Goal: Task Accomplishment & Management: Manage account settings

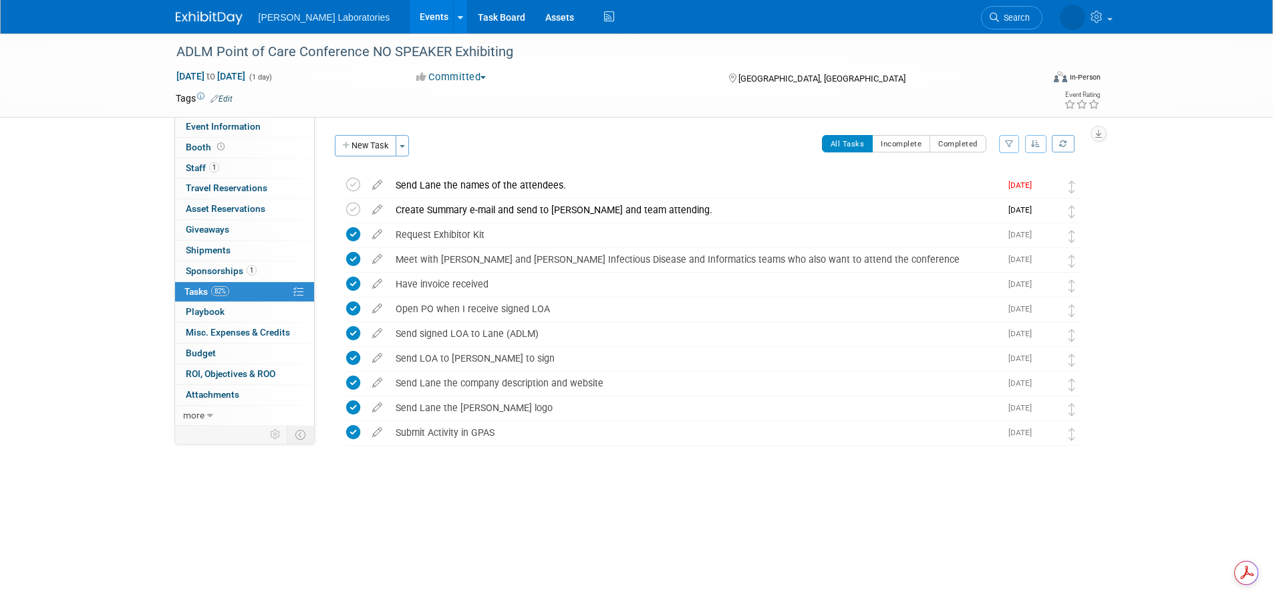
click at [410, 13] on link "Events" at bounding box center [434, 16] width 49 height 33
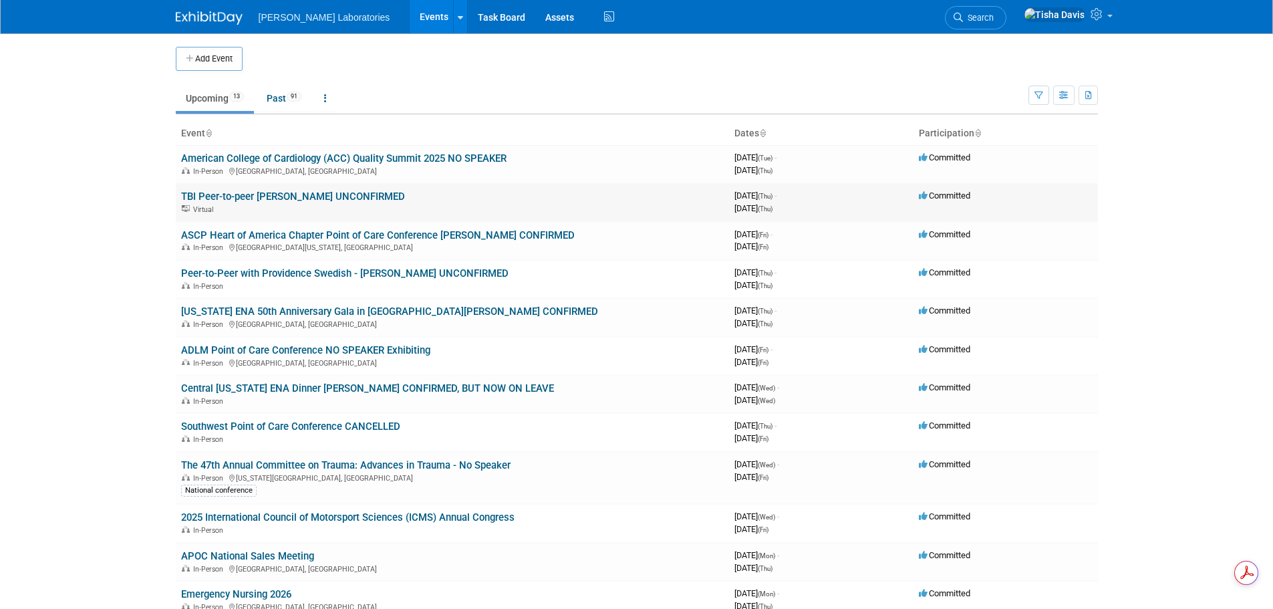
click at [345, 194] on link "TBI Peer-to-peer [PERSON_NAME] UNCONFIRMED" at bounding box center [293, 196] width 224 height 12
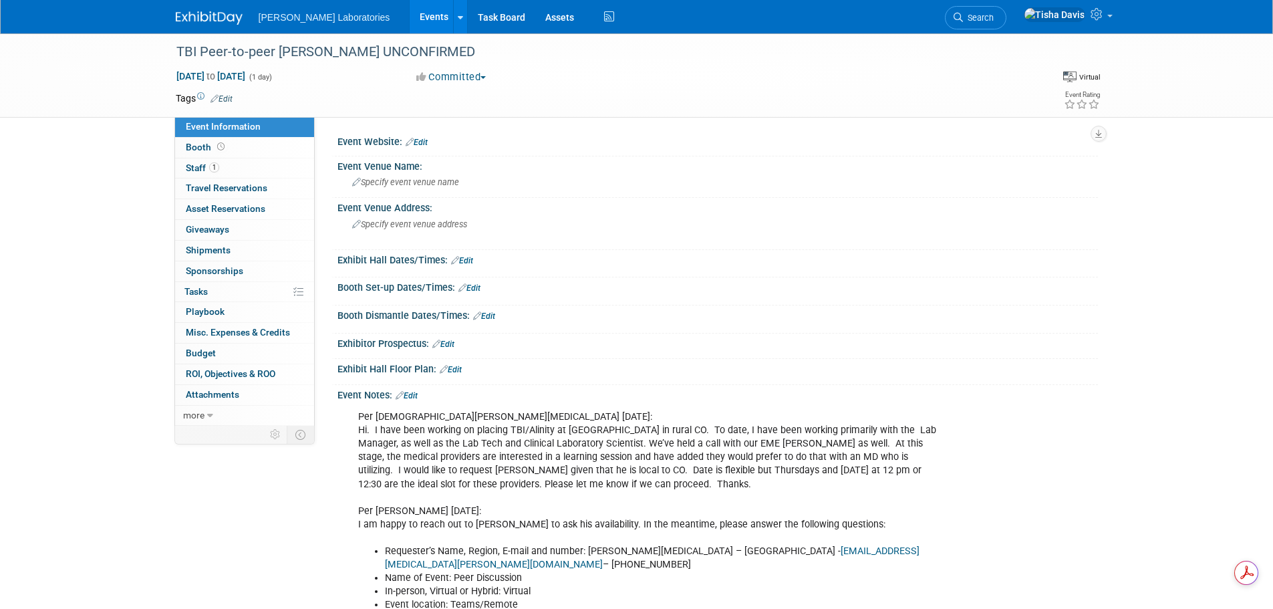
click at [416, 396] on link "Edit" at bounding box center [406, 395] width 22 height 9
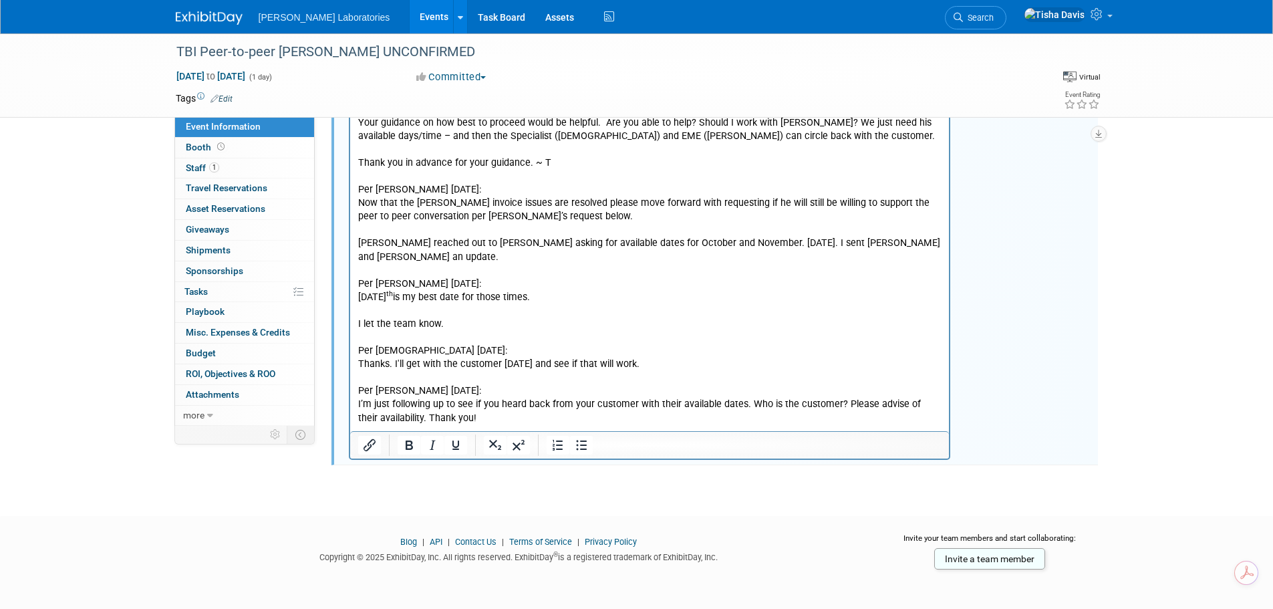
scroll to position [2146, 0]
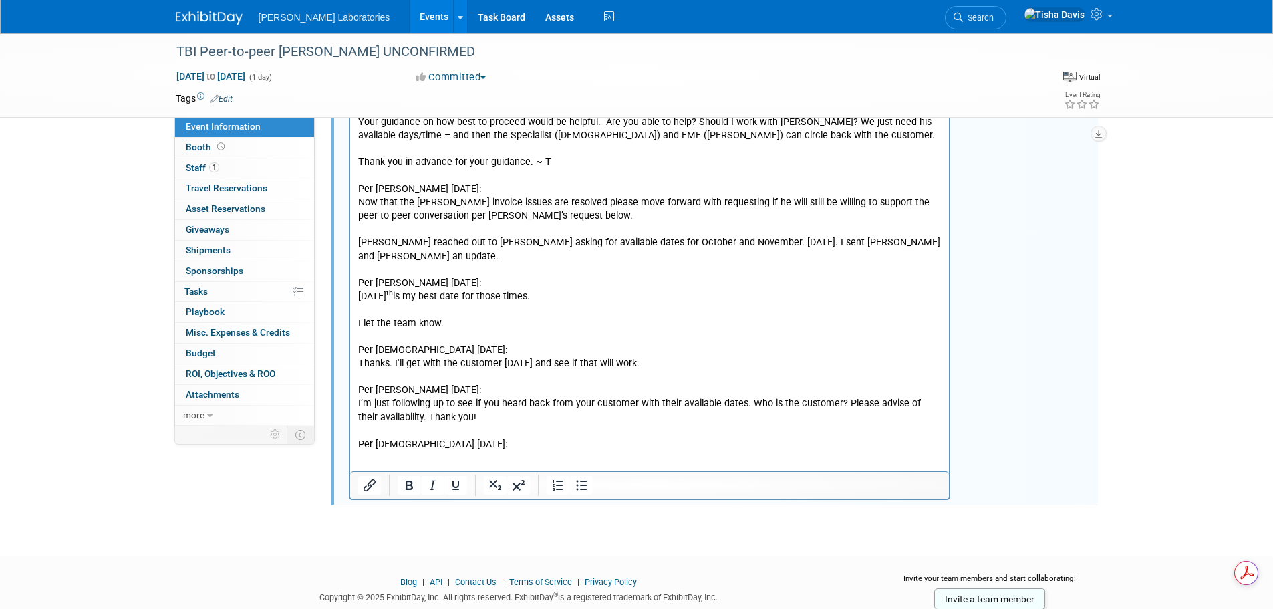
click at [397, 452] on p "Rich Text Area. Press ALT-0 for help." at bounding box center [649, 458] width 584 height 13
click at [613, 452] on p "Sticking to October is there availability on the 31st?" at bounding box center [649, 458] width 584 height 13
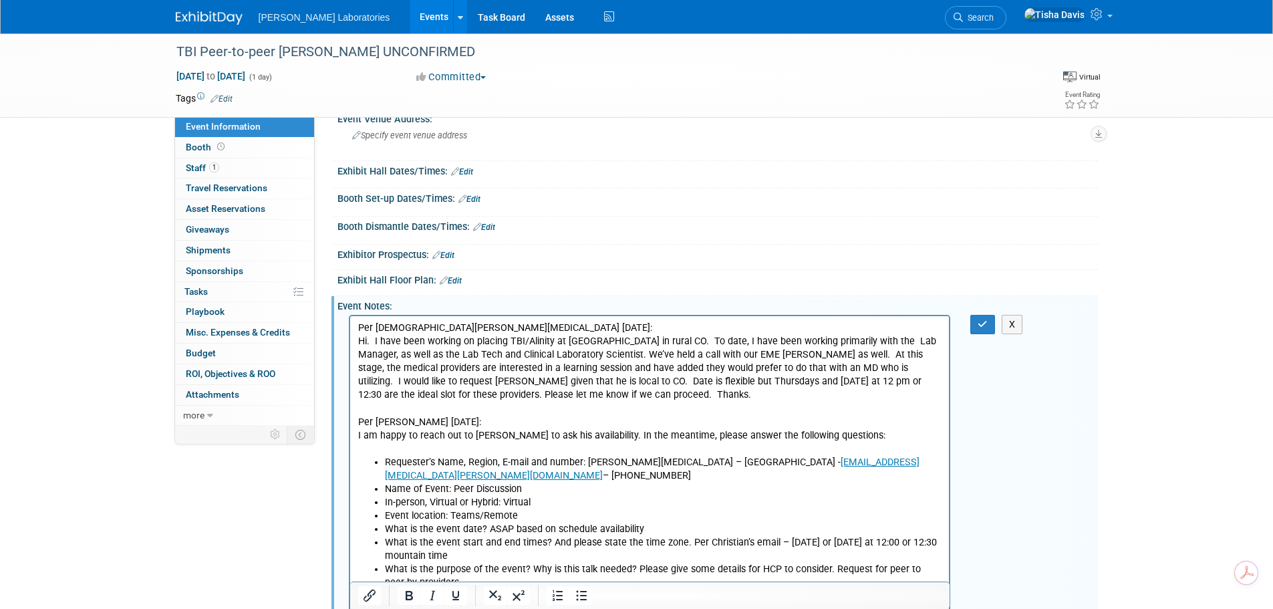
scroll to position [75, 0]
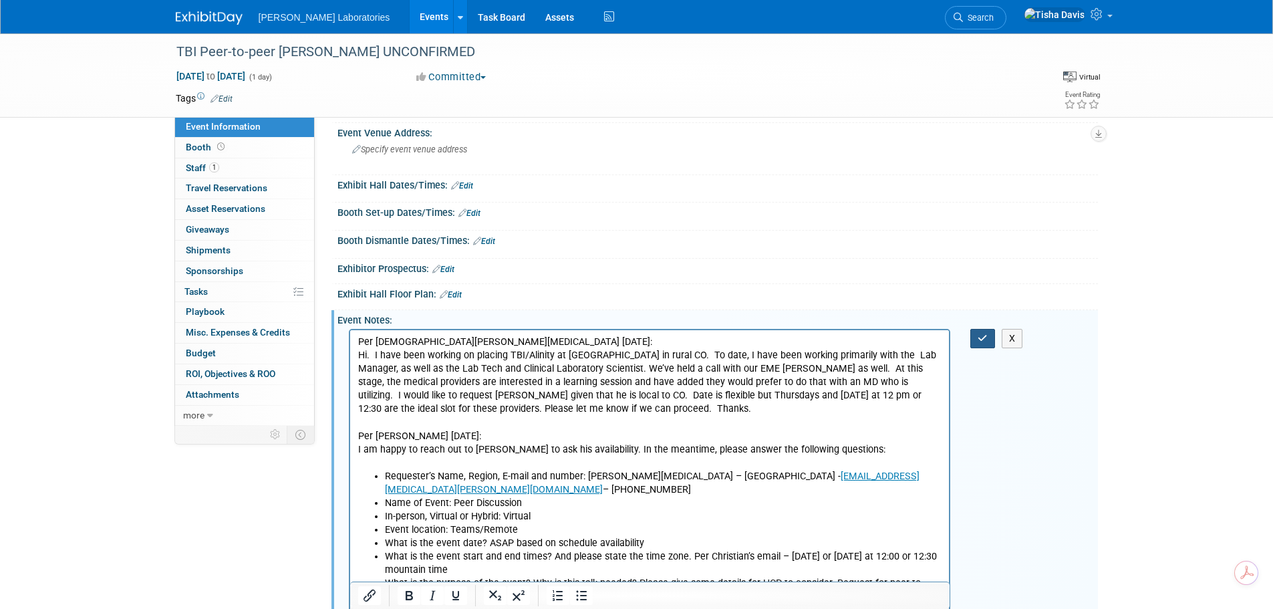
click at [979, 337] on icon "button" at bounding box center [982, 337] width 10 height 9
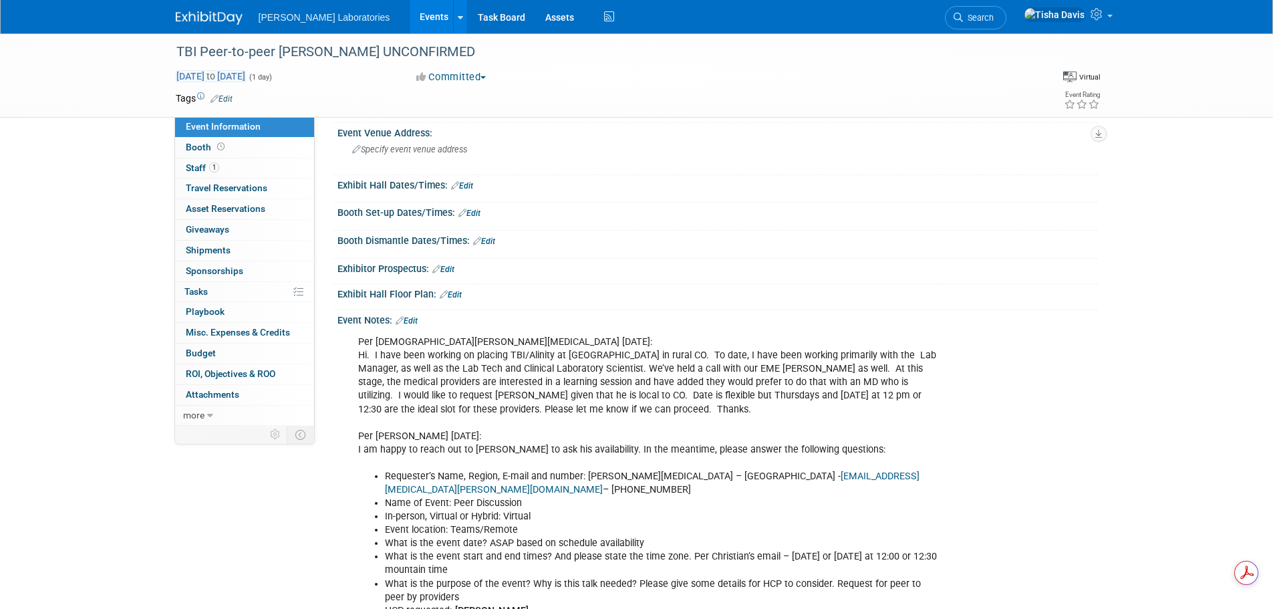
click at [246, 75] on span "Oct 16, 2025 to Oct 16, 2025" at bounding box center [211, 76] width 70 height 12
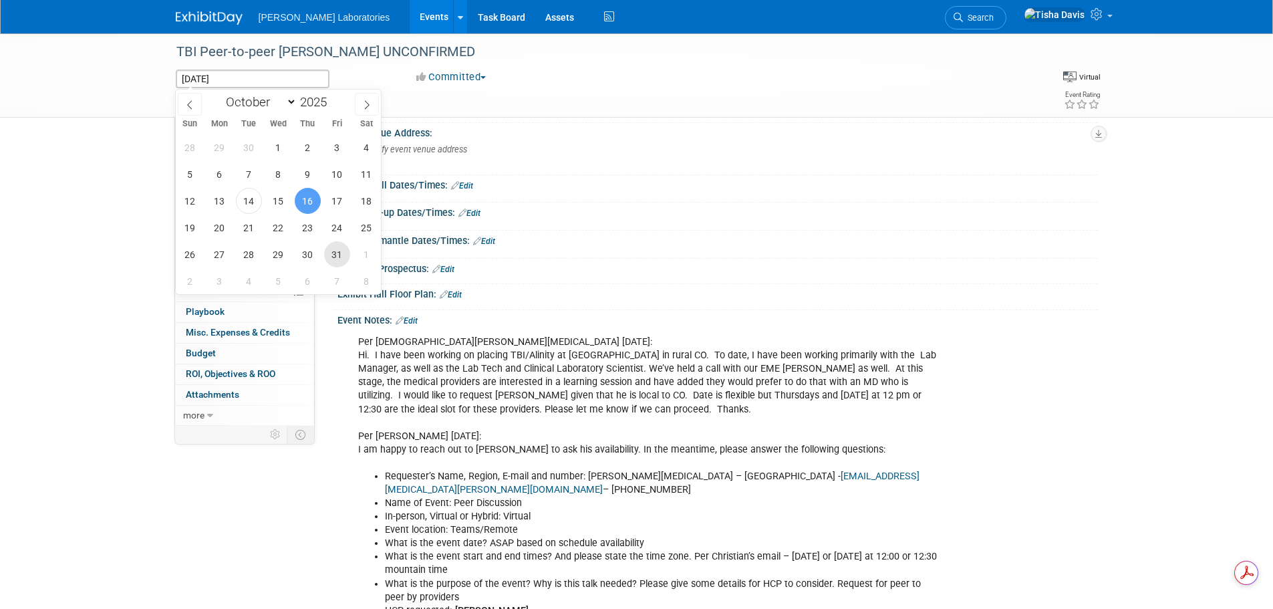
click at [333, 253] on span "31" at bounding box center [337, 254] width 26 height 26
type input "Oct 31, 2025"
click at [333, 253] on span "31" at bounding box center [337, 254] width 26 height 26
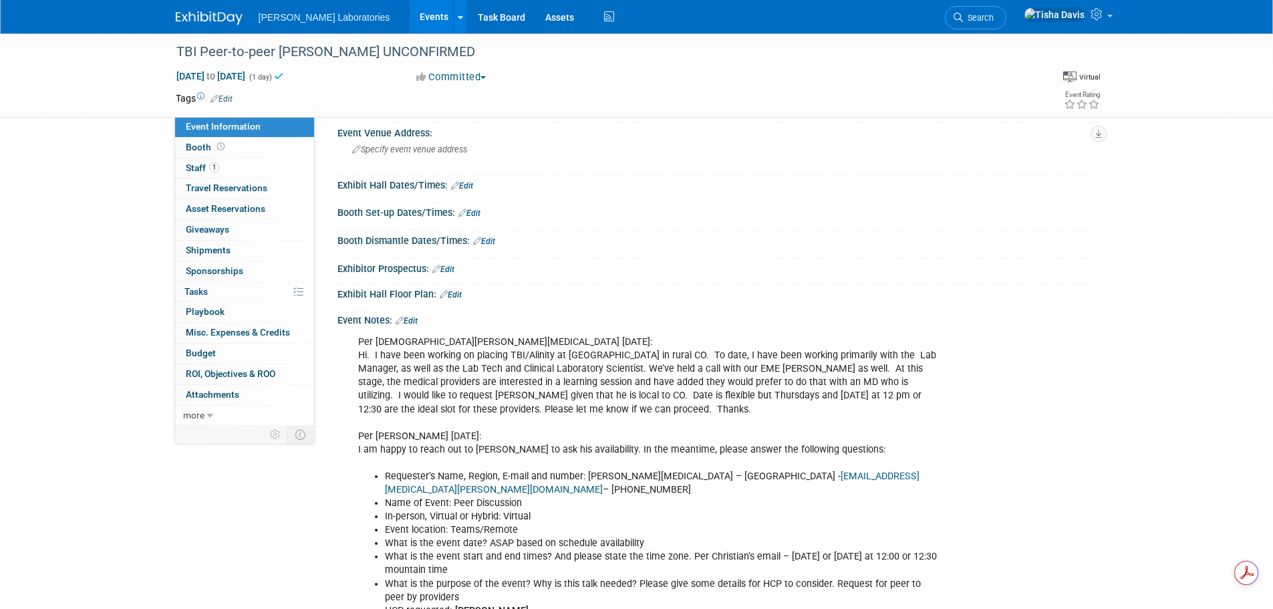
click at [410, 21] on link "Events" at bounding box center [434, 16] width 49 height 33
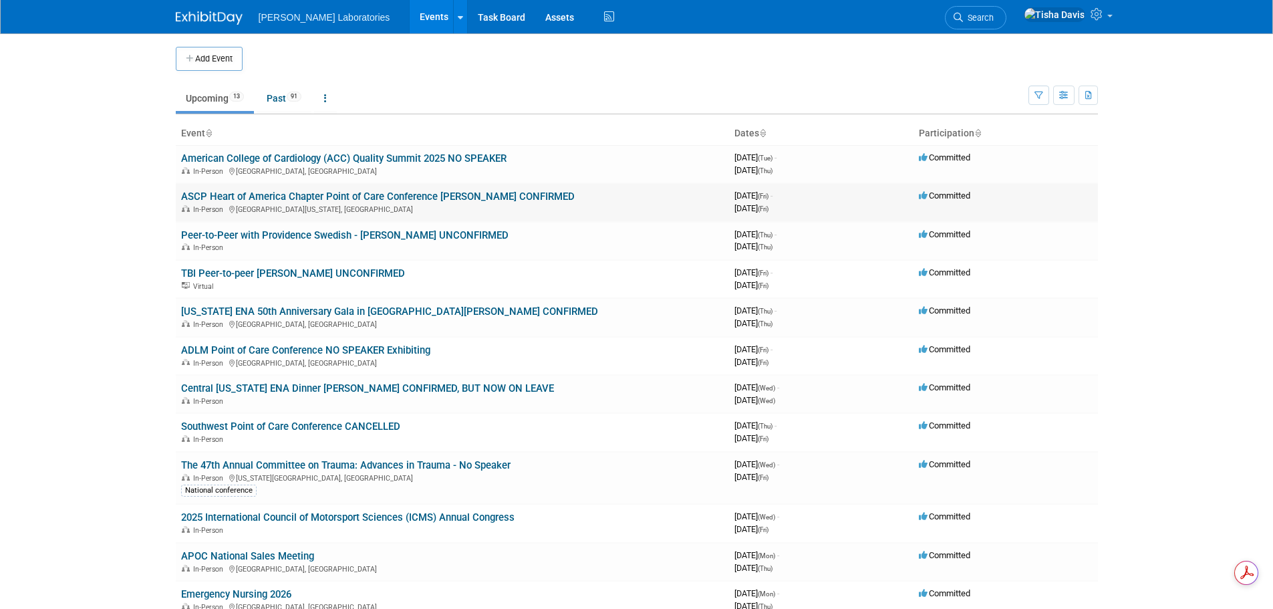
click at [458, 192] on link "ASCP Heart of America Chapter Point of Care Conference [PERSON_NAME] CONFIRMED" at bounding box center [377, 196] width 393 height 12
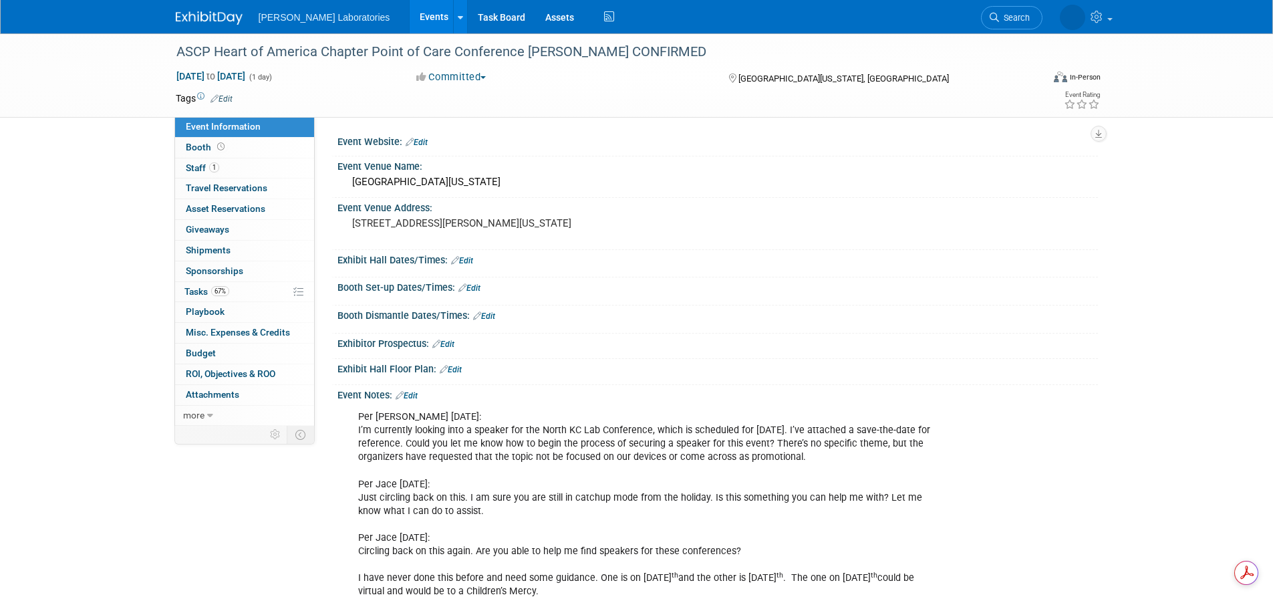
click at [410, 17] on link "Events" at bounding box center [434, 16] width 49 height 33
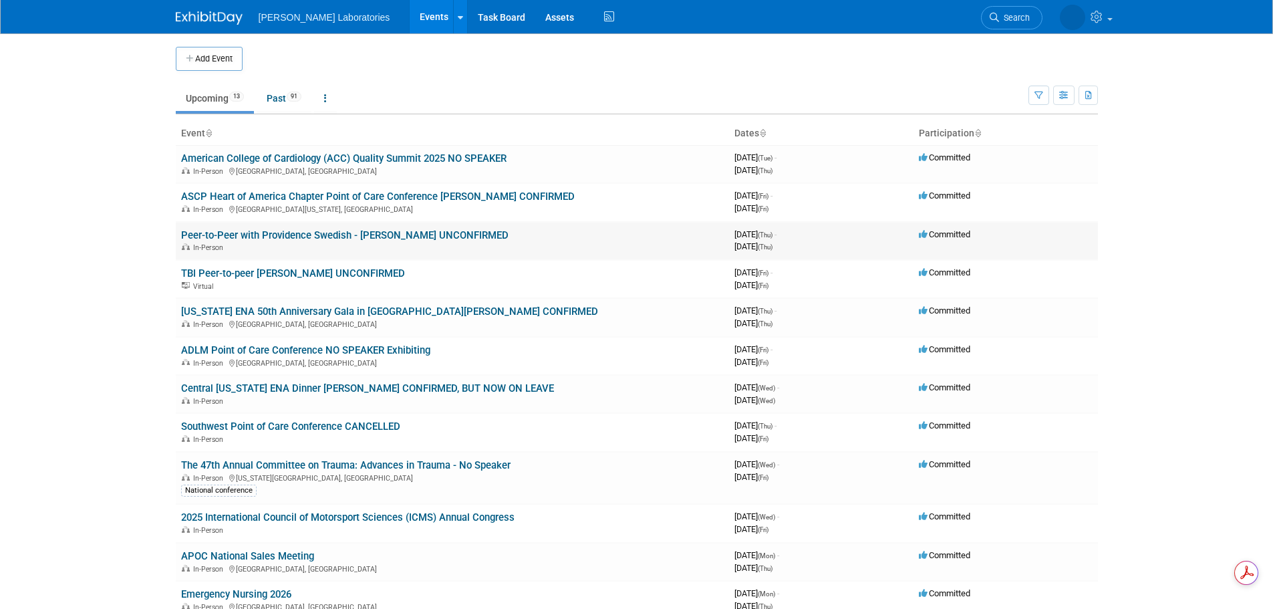
click at [405, 236] on link "Peer-to-Peer with Providence Swedish - [PERSON_NAME] UNCONFIRMED" at bounding box center [344, 235] width 327 height 12
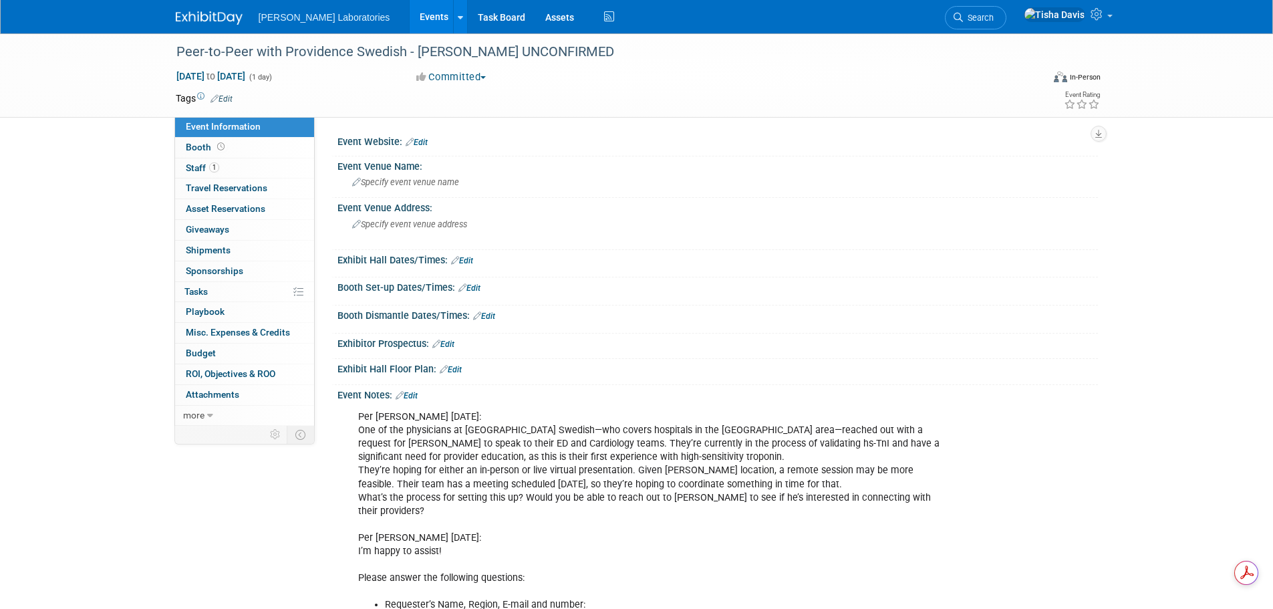
click at [414, 396] on link "Edit" at bounding box center [406, 395] width 22 height 9
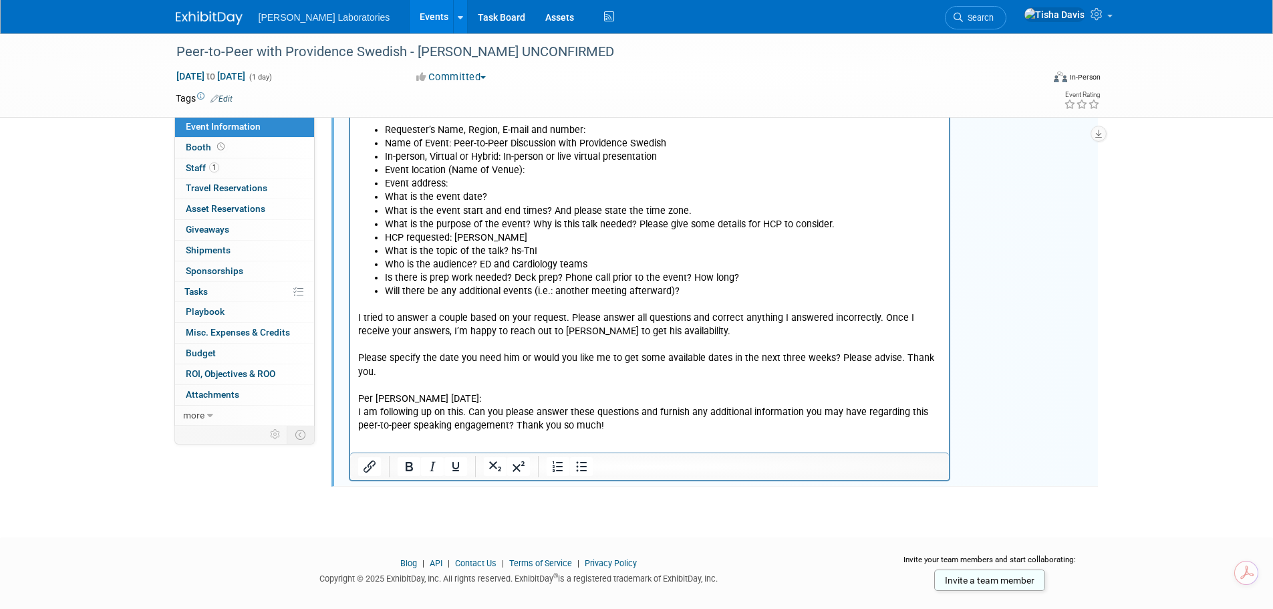
scroll to position [475, 0]
click at [655, 417] on p "I tried to answer a couple based on your request. Please answer all questions a…" at bounding box center [649, 365] width 584 height 134
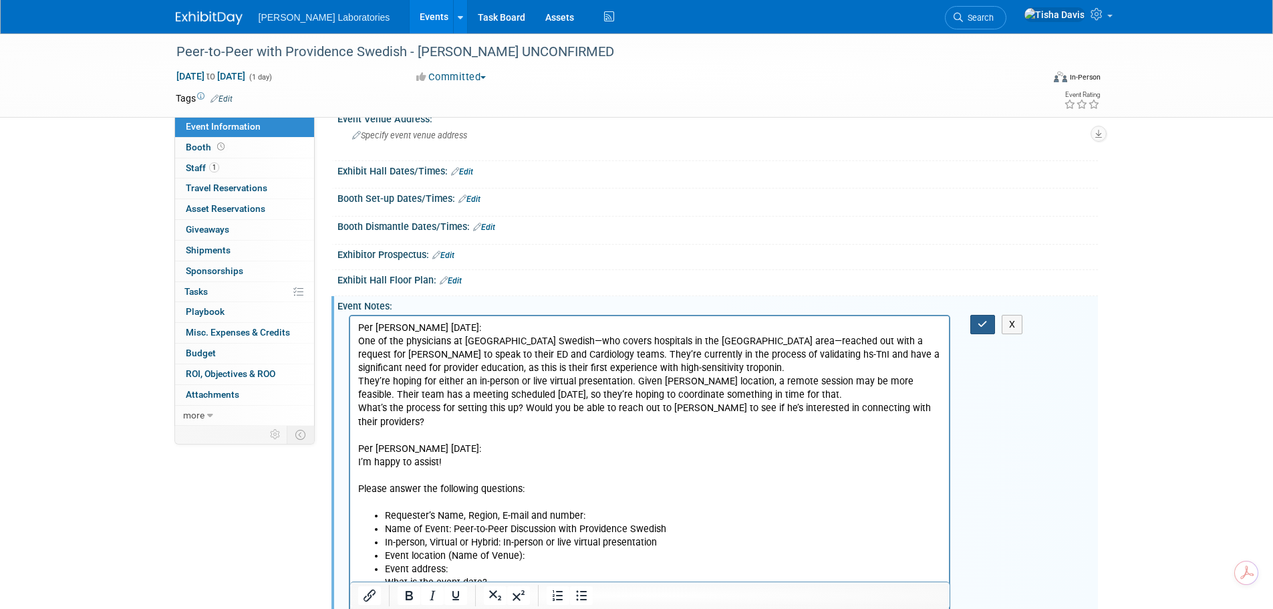
scroll to position [86, 0]
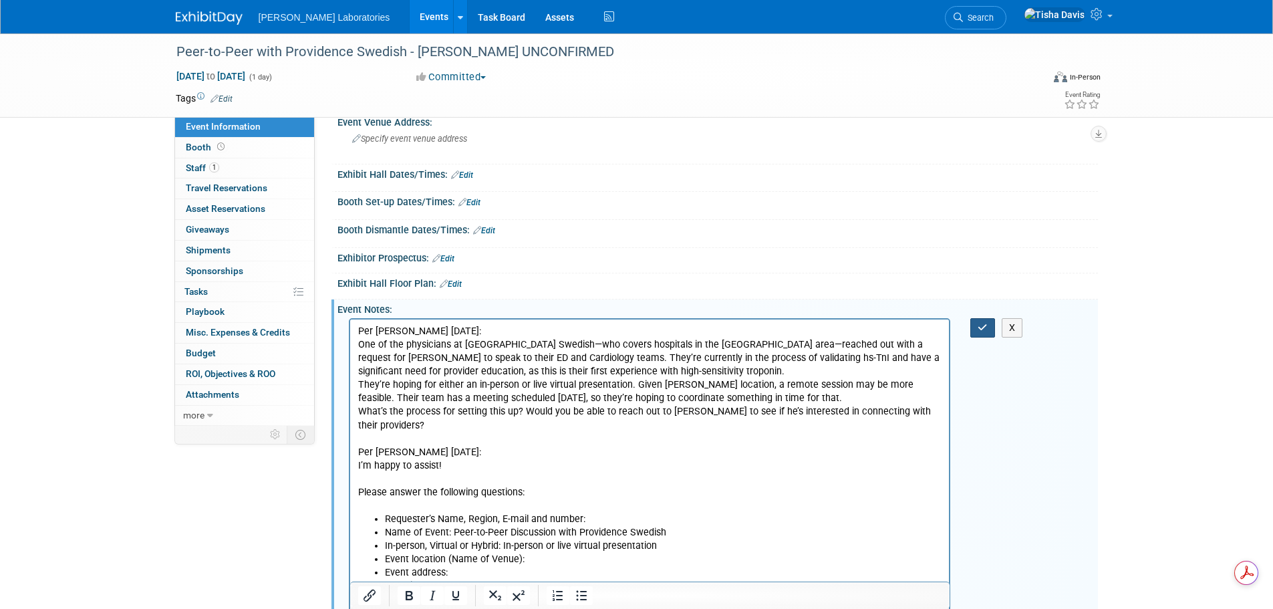
click at [975, 326] on button "button" at bounding box center [982, 327] width 25 height 19
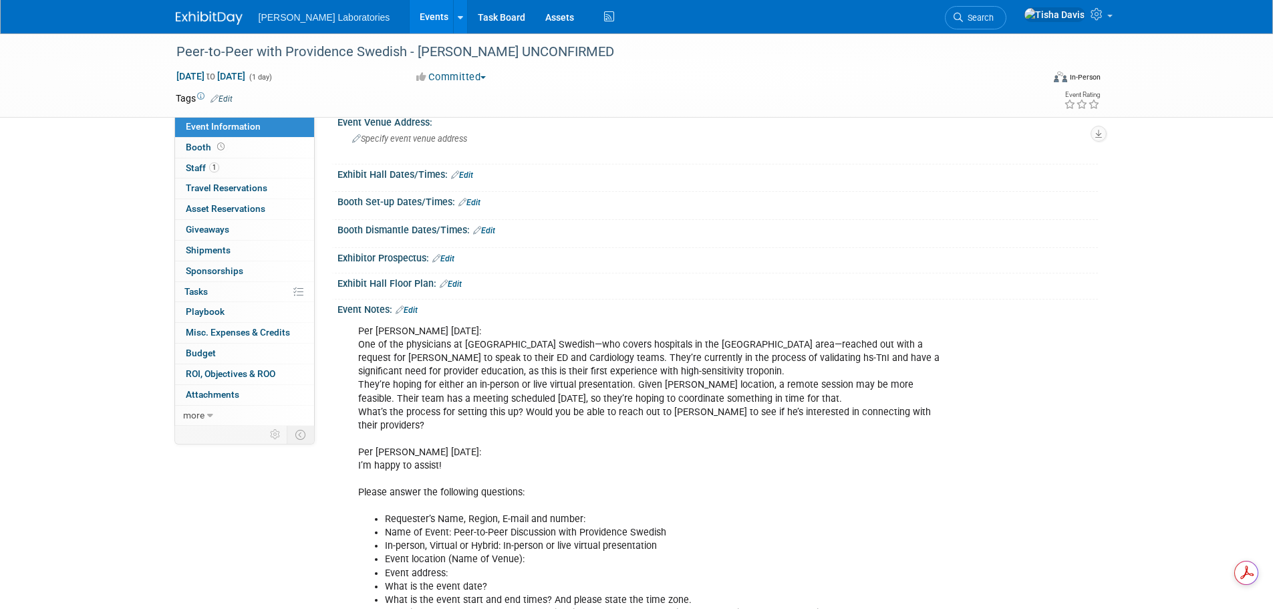
click at [414, 311] on link "Edit" at bounding box center [406, 309] width 22 height 9
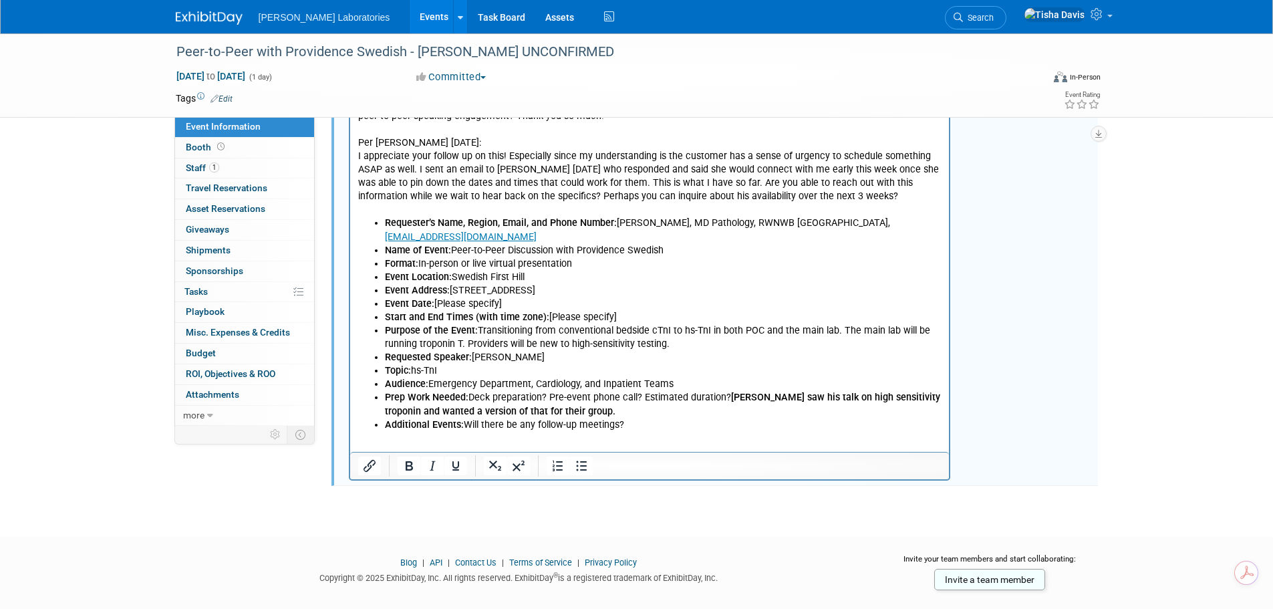
scroll to position [805, 0]
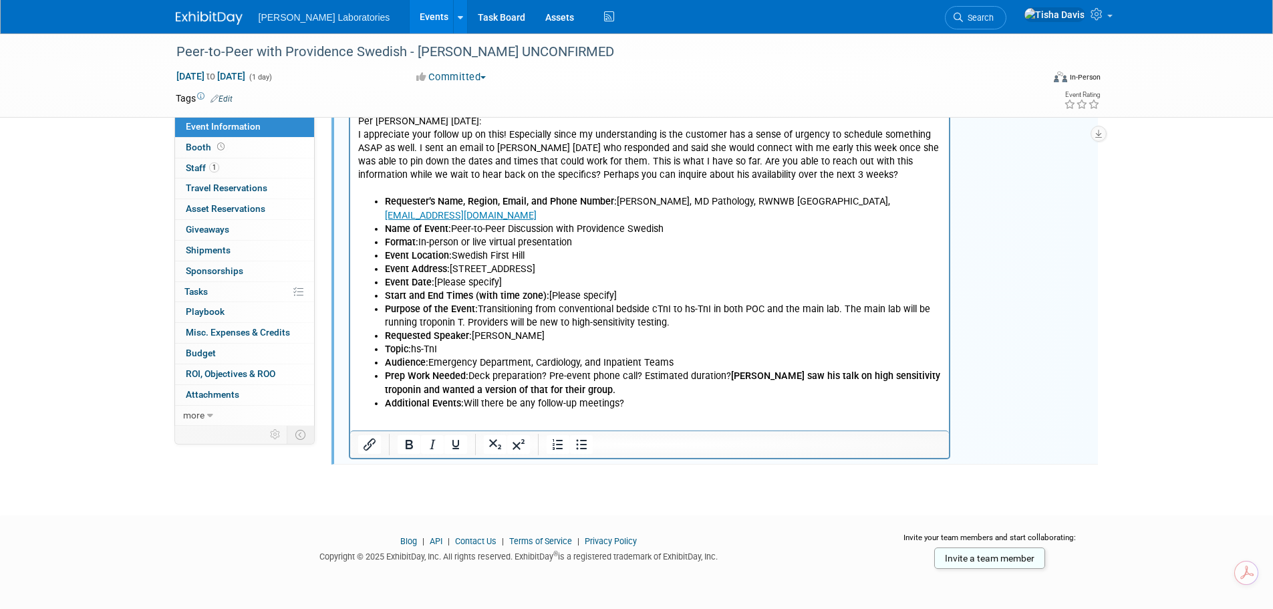
click at [579, 408] on html "Per Rachel Klutz 10/8/25: One of the physicians at Providence Swedish—who cover…" at bounding box center [648, 6] width 599 height 810
click at [658, 397] on li "Additional Events: Will there be any follow-up meetings?" at bounding box center [662, 403] width 557 height 13
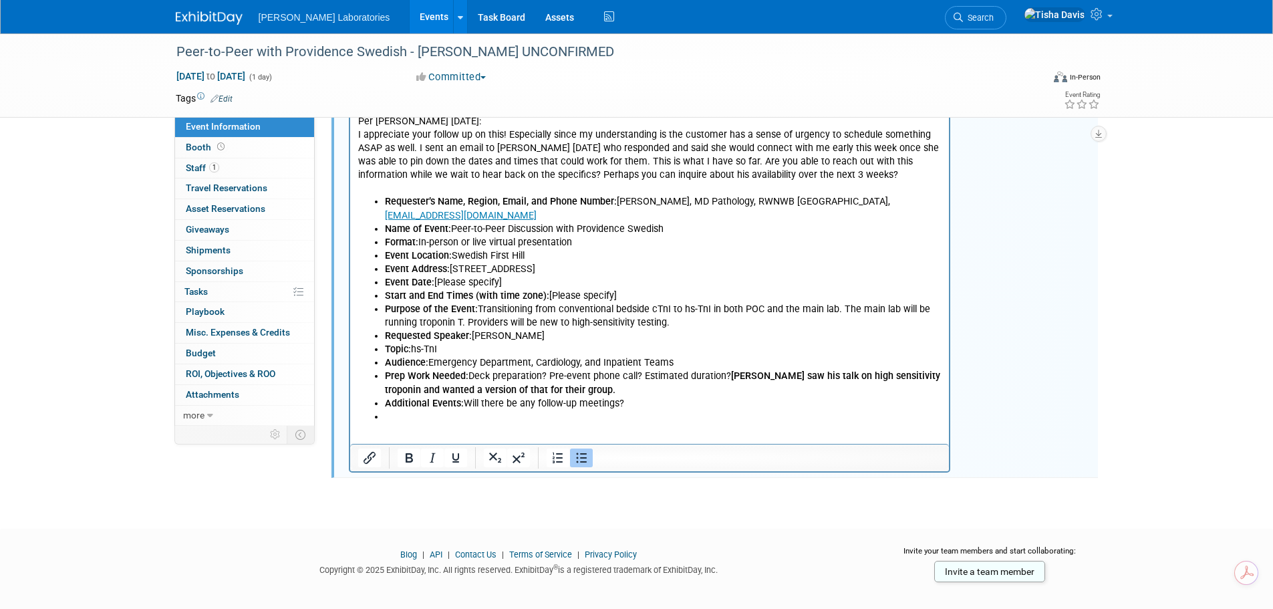
click at [577, 458] on icon "Bullet list" at bounding box center [581, 458] width 11 height 10
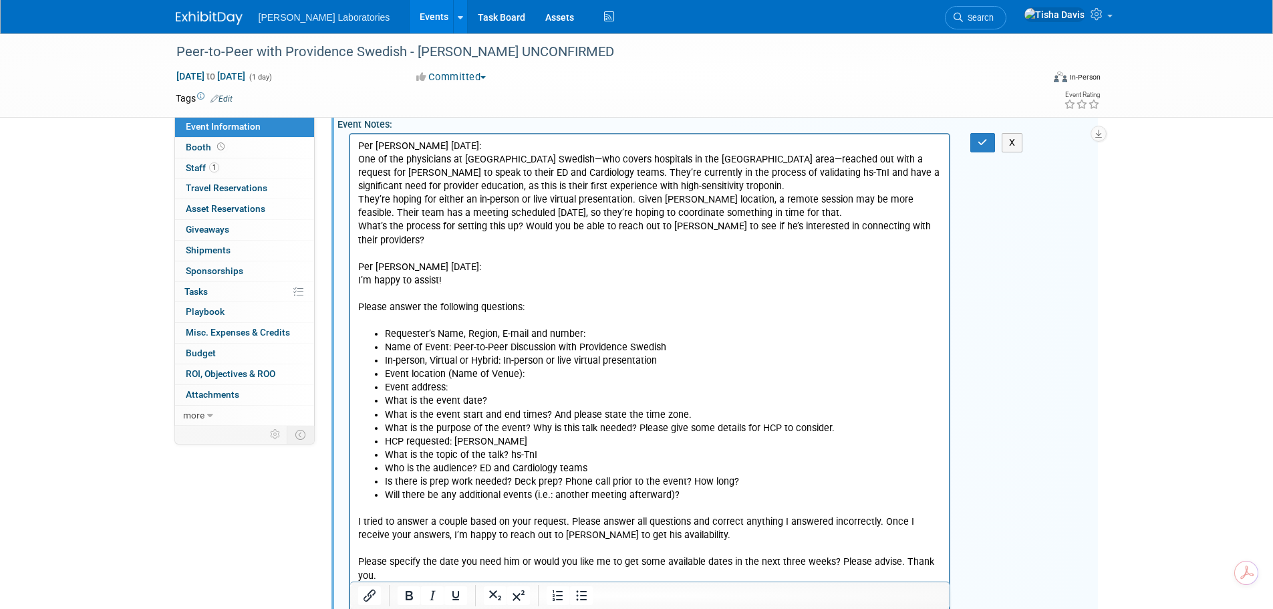
scroll to position [137, 0]
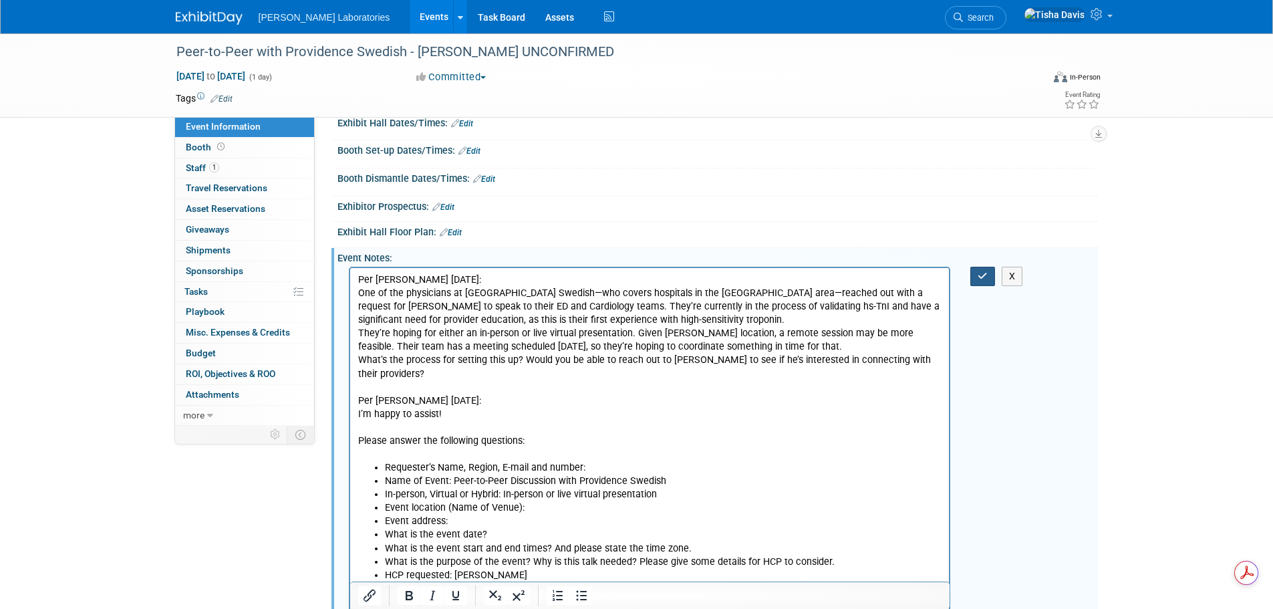
click at [979, 277] on icon "button" at bounding box center [982, 275] width 10 height 9
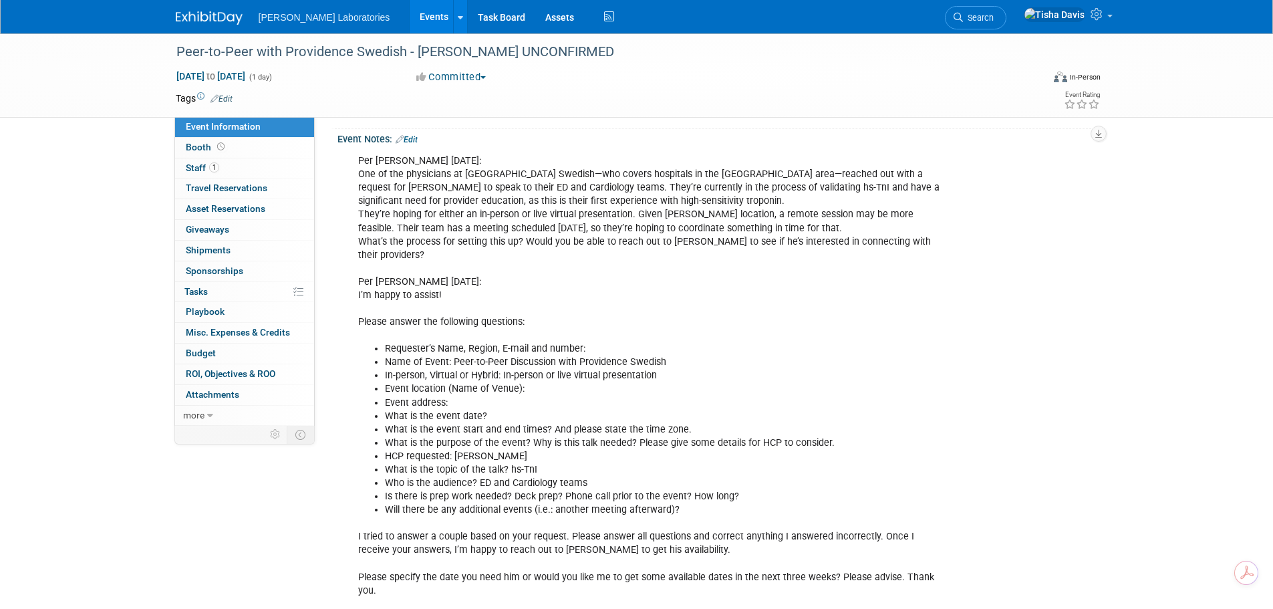
scroll to position [255, 0]
click at [301, 49] on div "Peer-to-Peer with Providence Swedish - Dr. Mahler UNCONFIRMED" at bounding box center [597, 52] width 850 height 24
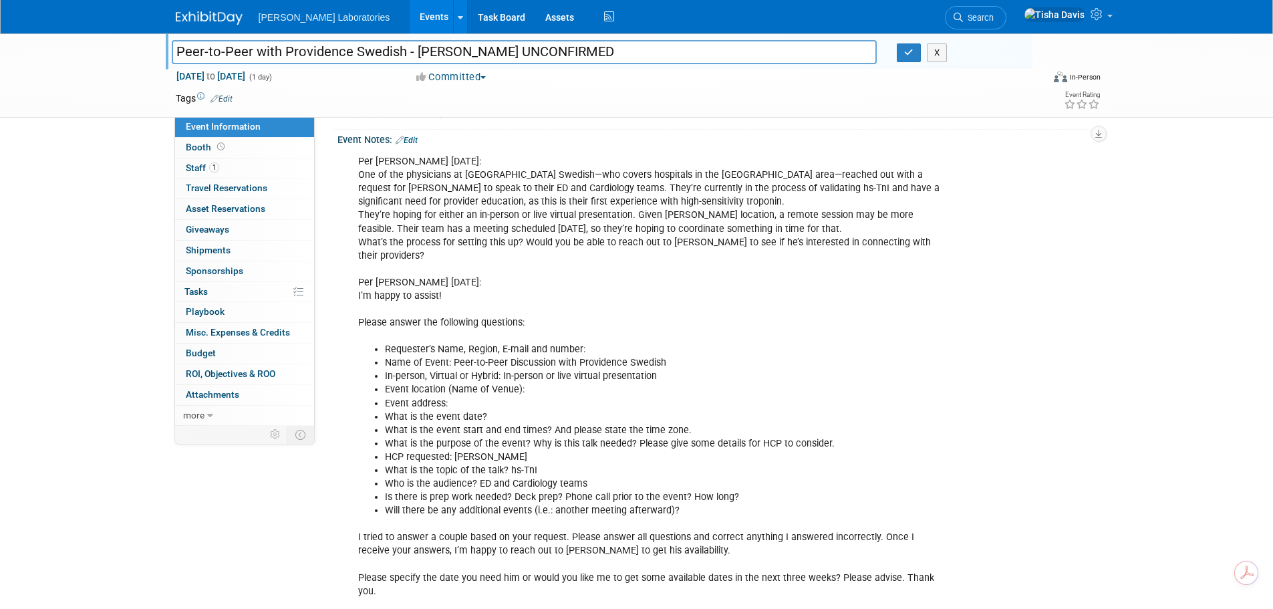
click at [403, 53] on input "Peer-to-Peer with Providence Swedish - Dr. Mahler UNCONFIRMED" at bounding box center [524, 51] width 705 height 23
type input "Peer-to-Peer with Providence Swedish (Live Presentation) - [PERSON_NAME] UNCONF…"
click at [910, 56] on icon "button" at bounding box center [908, 52] width 9 height 9
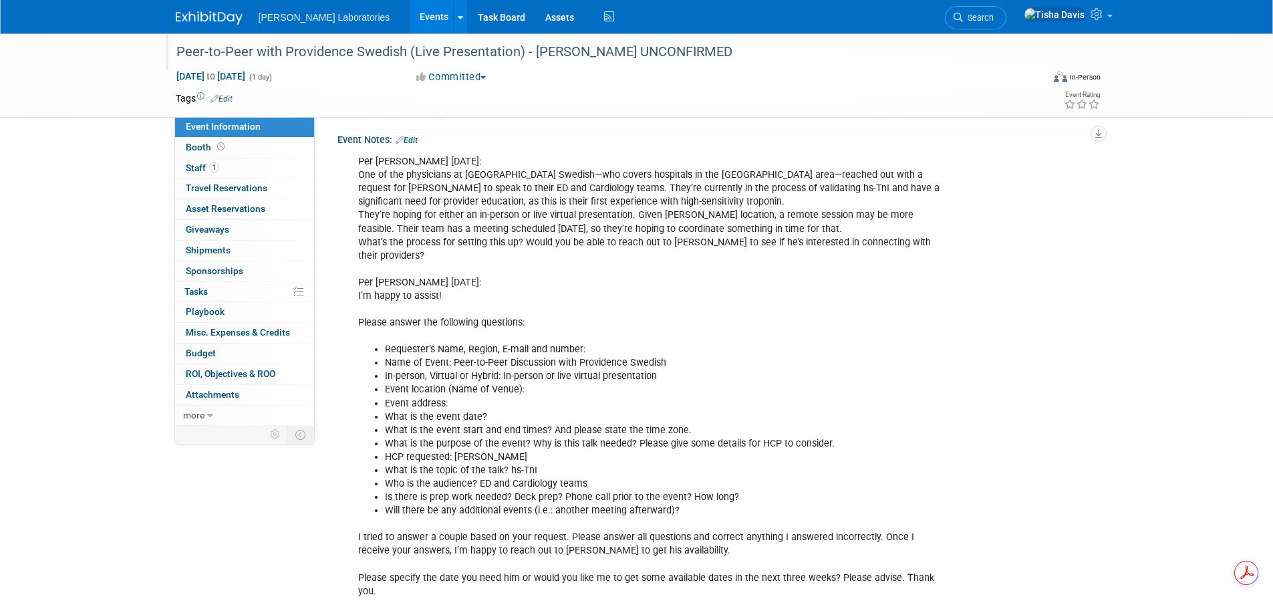
click at [410, 13] on link "Events" at bounding box center [434, 16] width 49 height 33
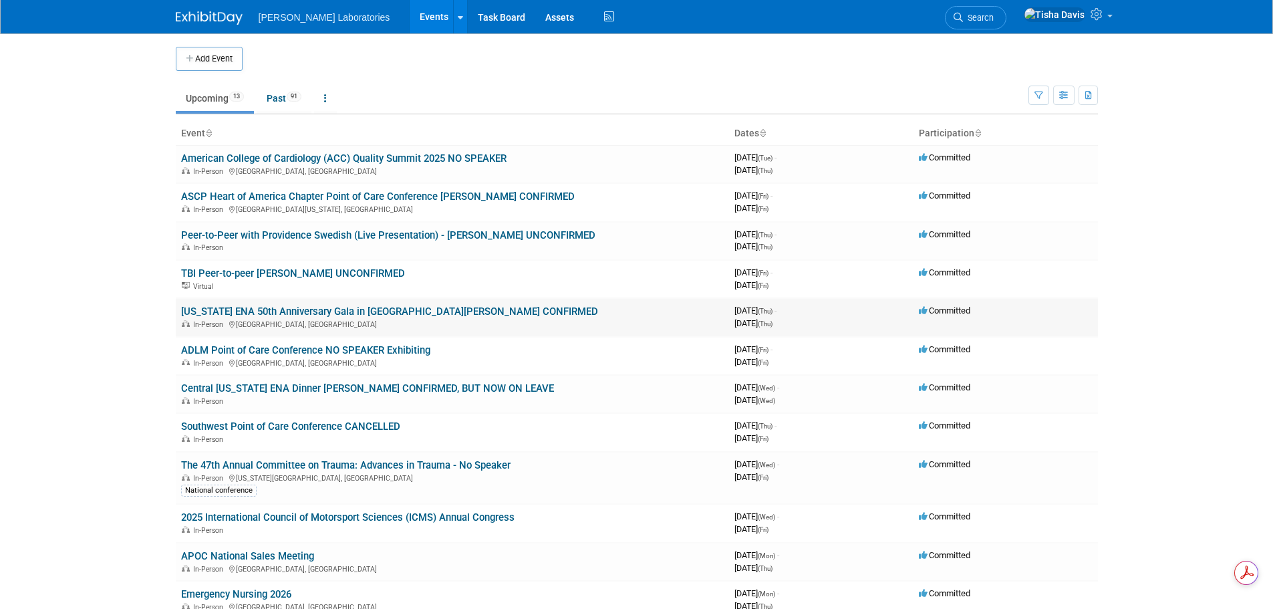
click at [238, 309] on link "[US_STATE] ENA 50th Anniversary Gala in [GEOGRAPHIC_DATA][PERSON_NAME] CONFIRMED" at bounding box center [389, 311] width 417 height 12
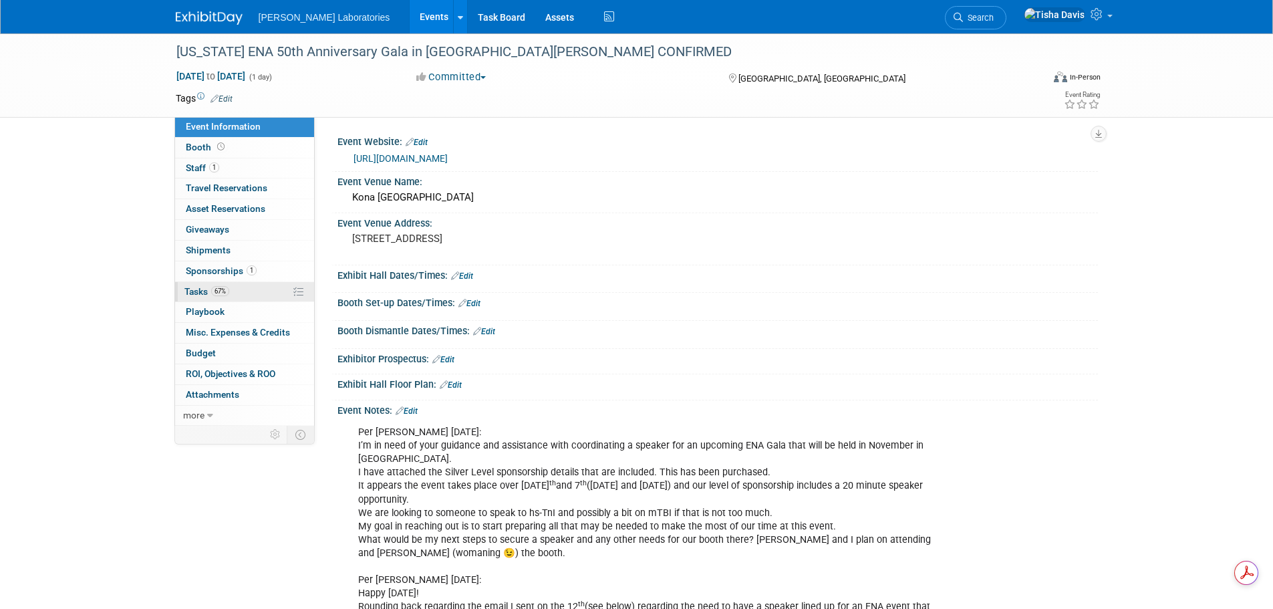
click at [197, 287] on span "Tasks 67%" at bounding box center [206, 291] width 45 height 11
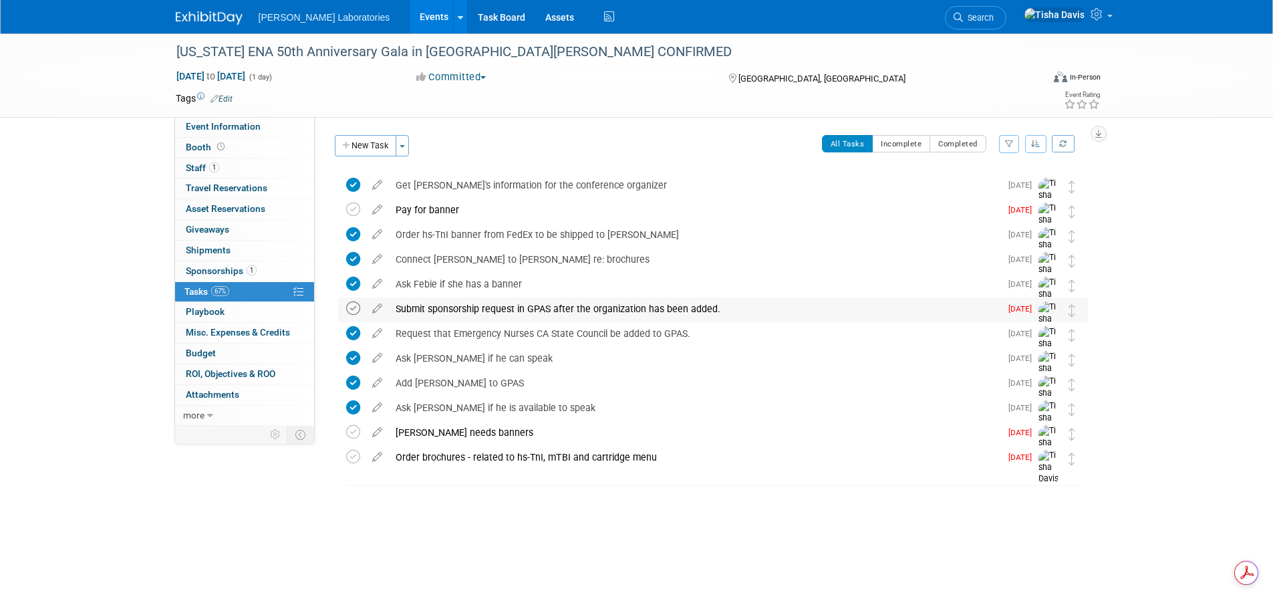
click at [352, 307] on icon at bounding box center [353, 308] width 14 height 14
click at [410, 15] on link "Events" at bounding box center [434, 16] width 49 height 33
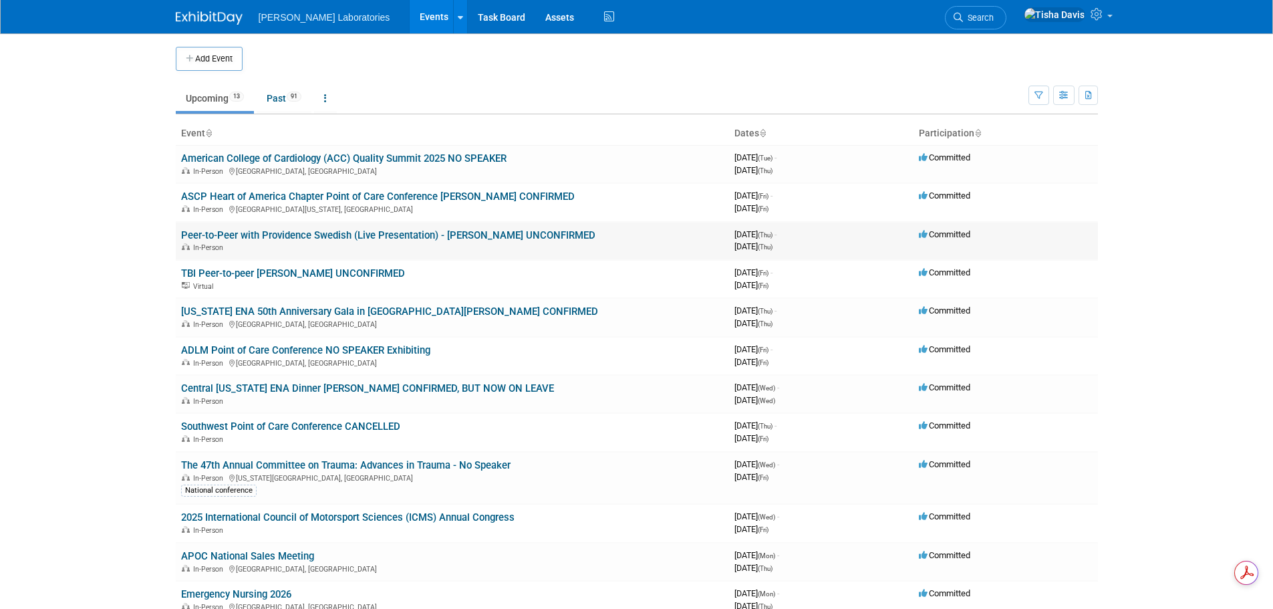
click at [381, 234] on link "Peer-to-Peer with Providence Swedish (Live Presentation) - [PERSON_NAME] UNCONF…" at bounding box center [388, 235] width 414 height 12
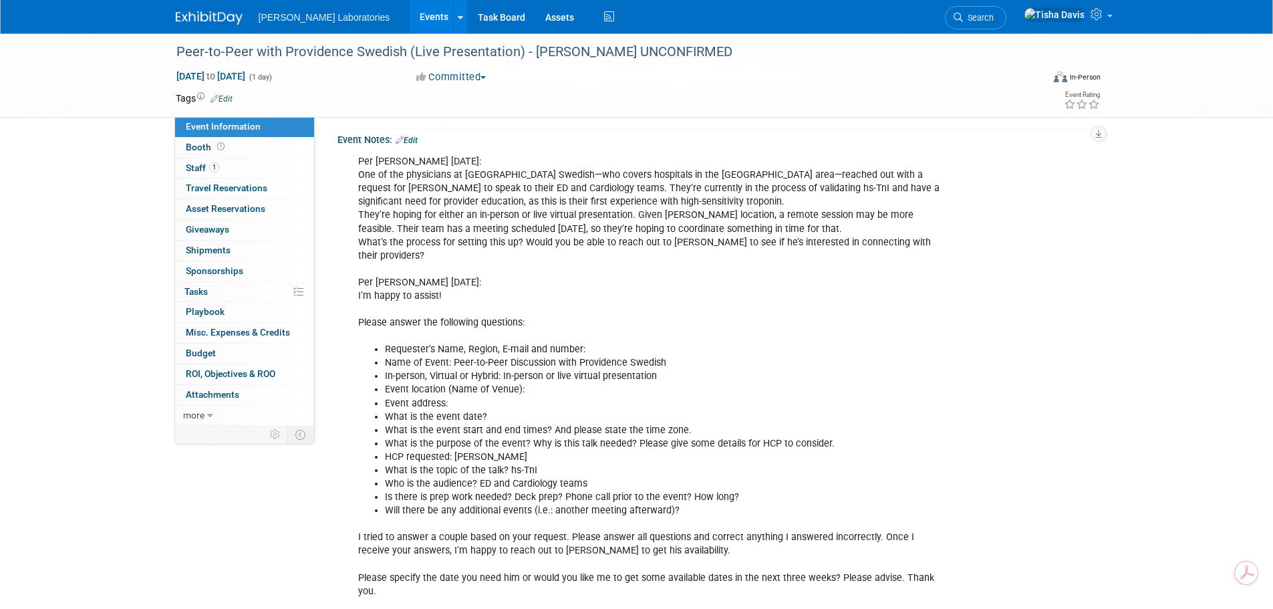
scroll to position [234, 0]
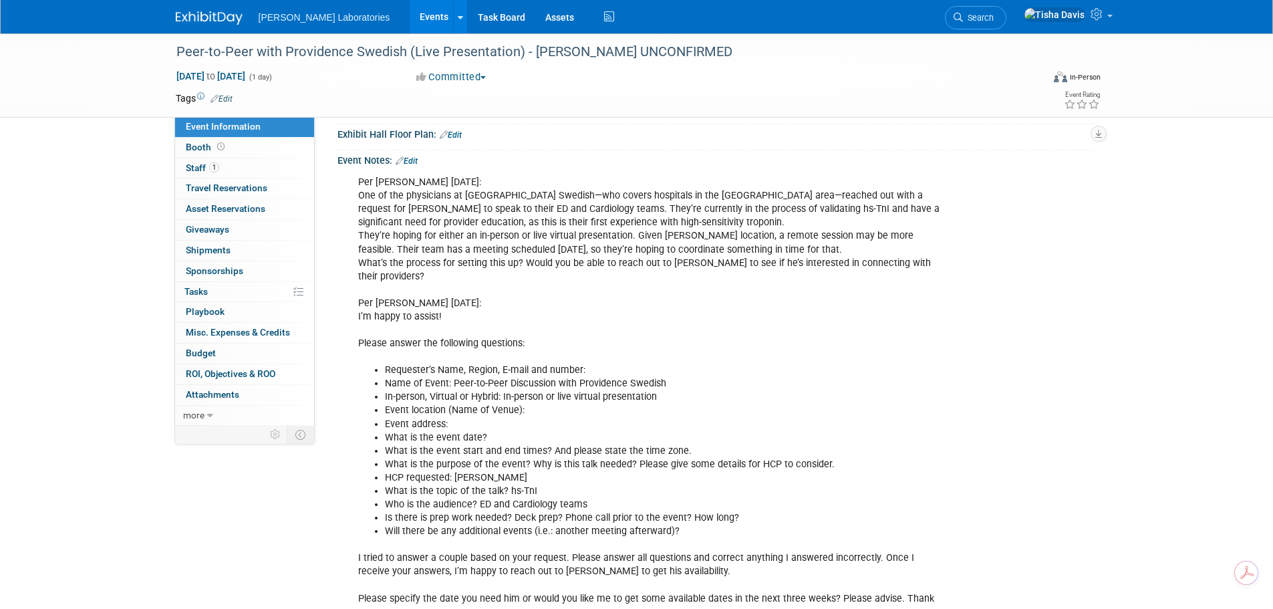
drag, startPoint x: 358, startPoint y: 192, endPoint x: 830, endPoint y: 251, distance: 476.0
click at [830, 251] on div "Per [PERSON_NAME] [DATE]: One of the physicians at [GEOGRAPHIC_DATA]—who covers…" at bounding box center [650, 598] width 602 height 858
copy div "One of the physicians at [GEOGRAPHIC_DATA] Swedish—who covers hospitals in the …"
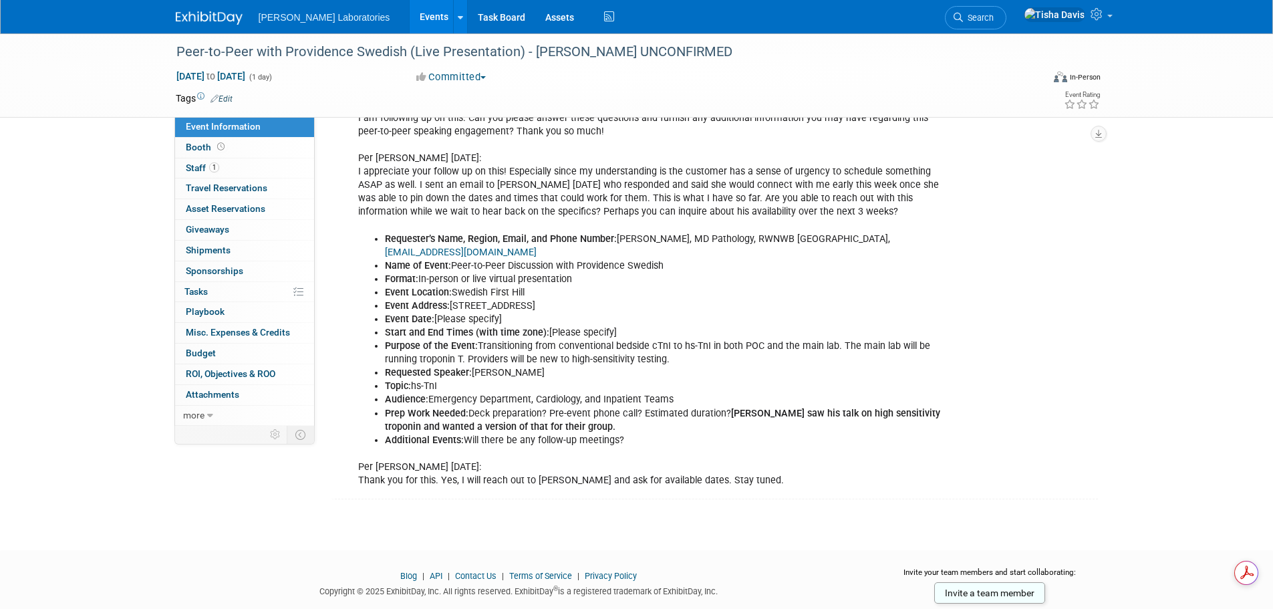
scroll to position [769, 0]
click at [430, 392] on li "Audience: Emergency Department, Cardiology, and Inpatient Teams" at bounding box center [664, 398] width 558 height 13
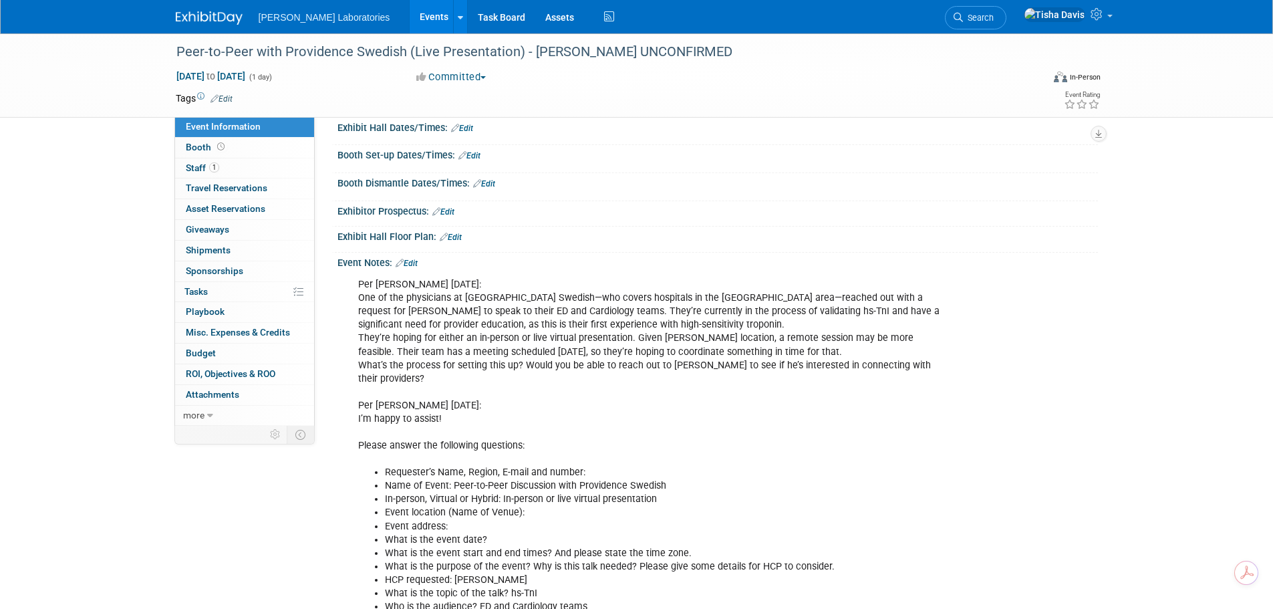
scroll to position [134, 0]
click at [414, 261] on link "Edit" at bounding box center [406, 261] width 22 height 9
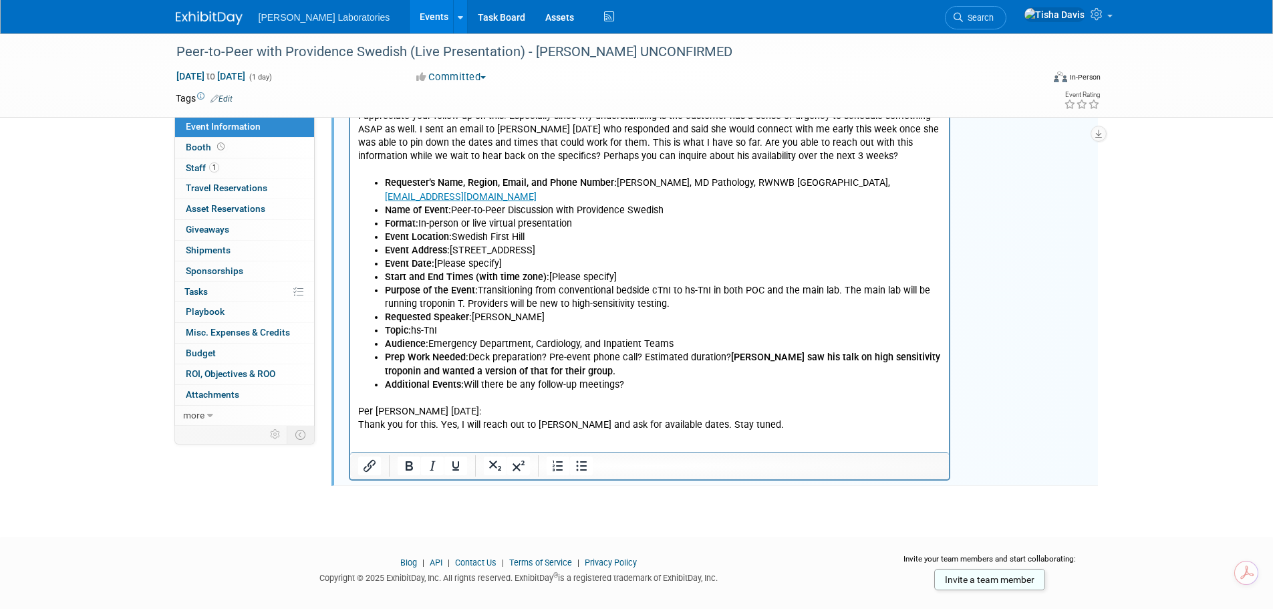
scroll to position [845, 0]
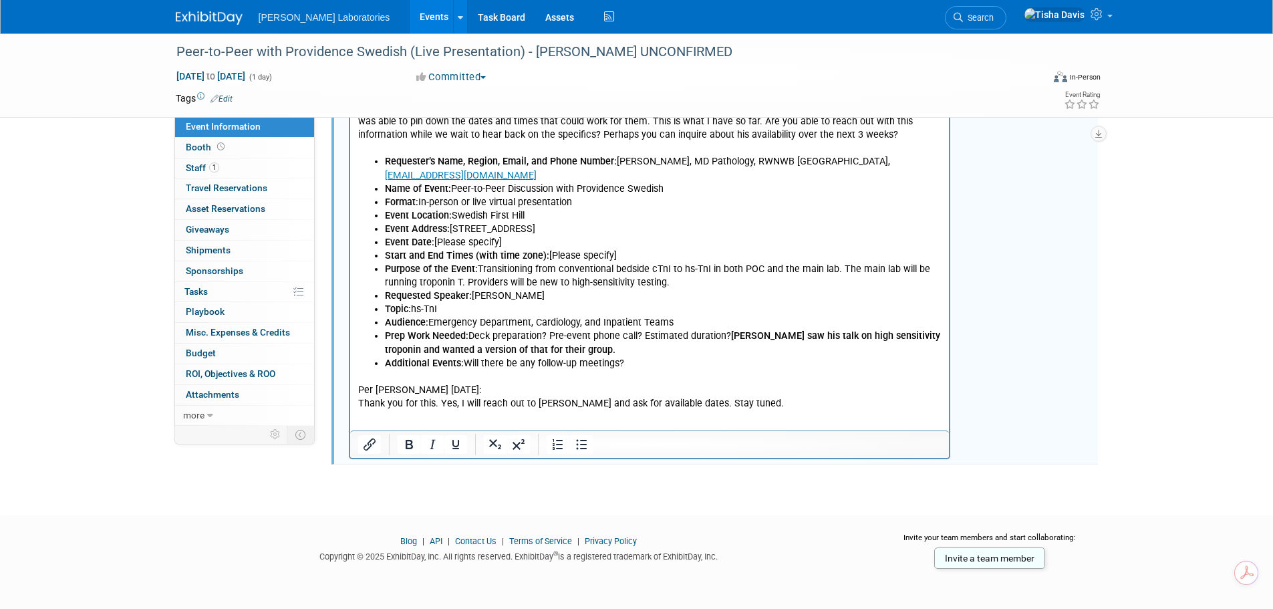
click at [781, 392] on p "Per Tisha 10/14/25: Thank you for this. Yes, I will reach out to Dr. Mahler and…" at bounding box center [649, 391] width 584 height 40
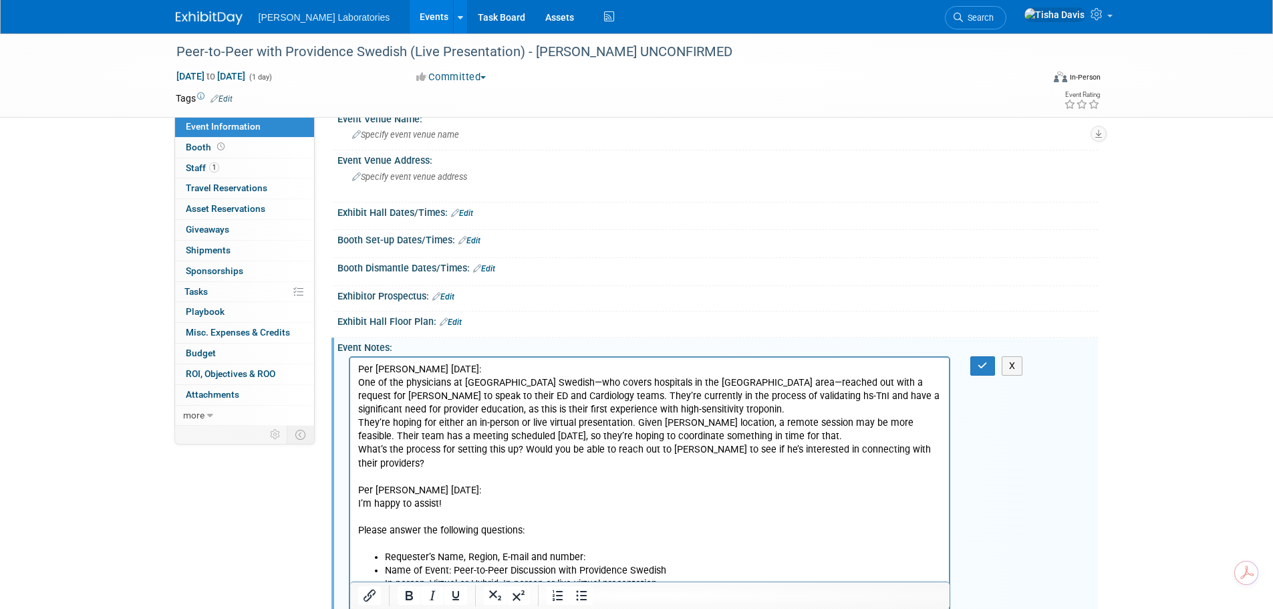
scroll to position [0, 0]
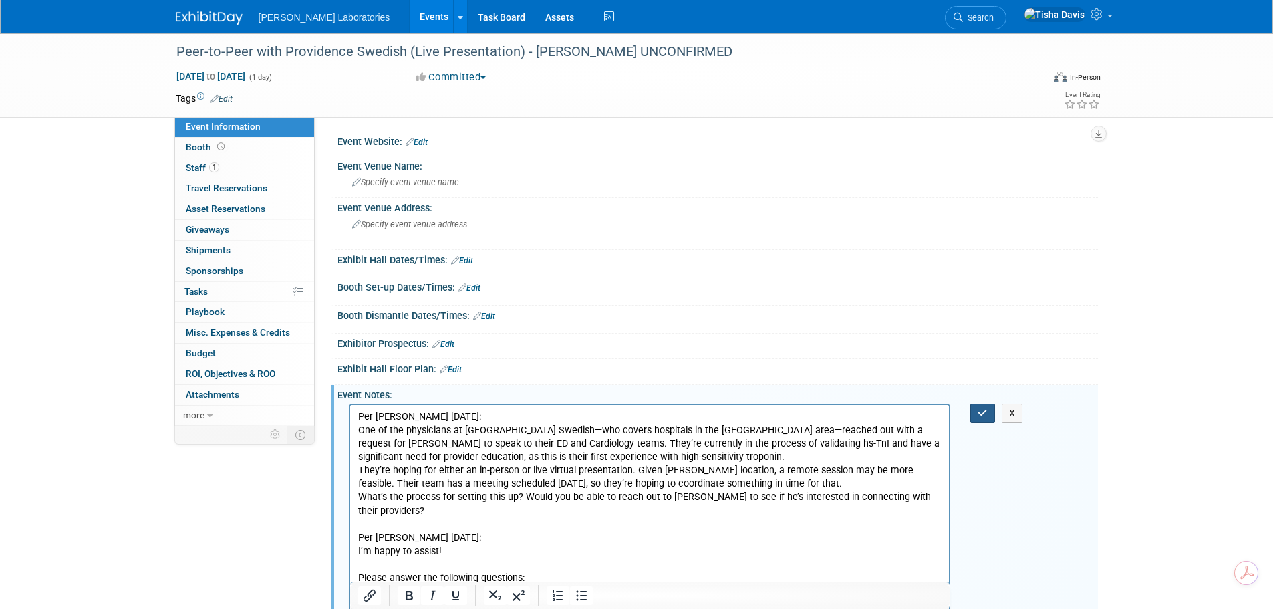
drag, startPoint x: 979, startPoint y: 411, endPoint x: 595, endPoint y: 1, distance: 561.9
click at [979, 411] on icon "button" at bounding box center [982, 412] width 10 height 9
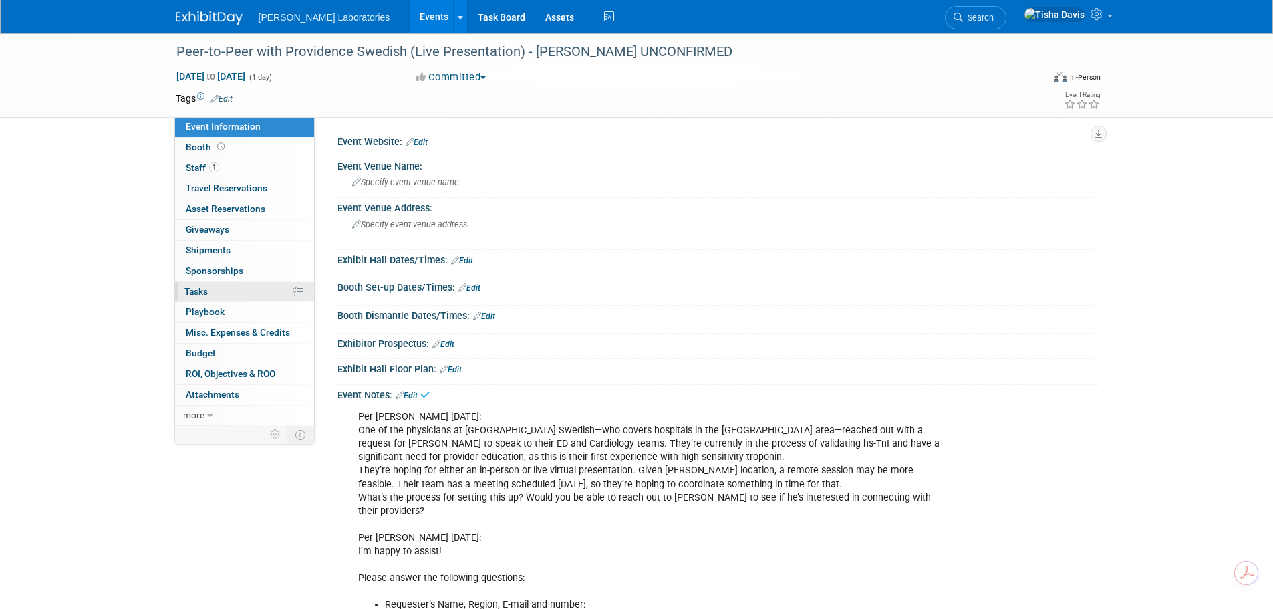
click at [194, 290] on span "Tasks 0%" at bounding box center [195, 291] width 23 height 11
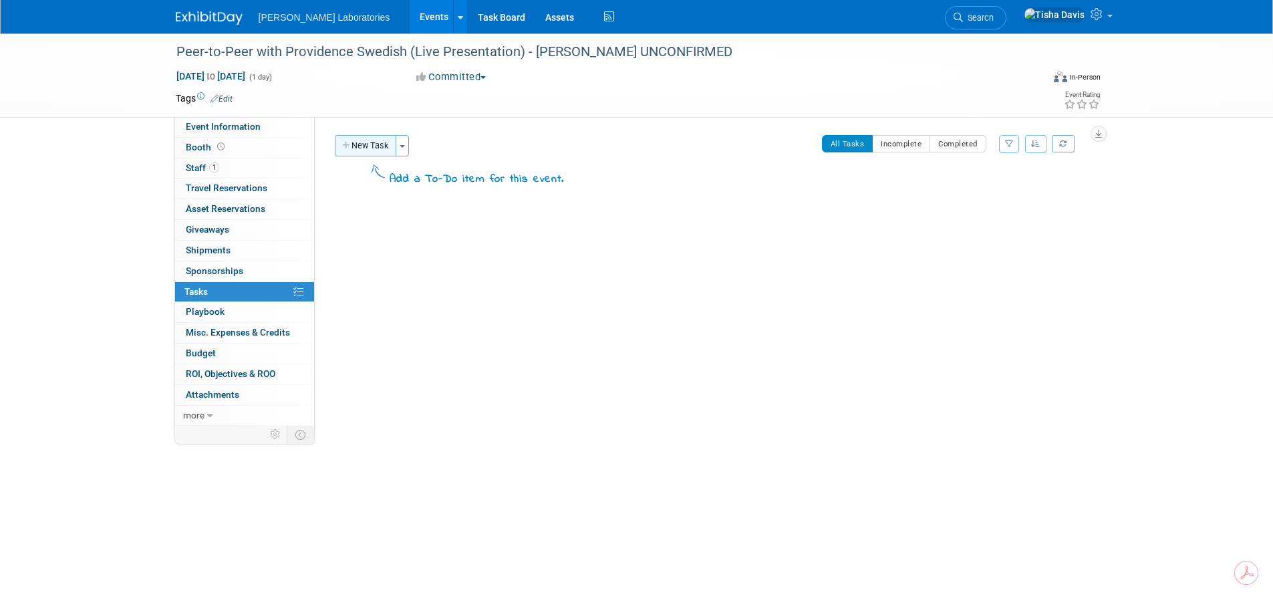
click at [370, 150] on button "New Task" at bounding box center [365, 145] width 61 height 21
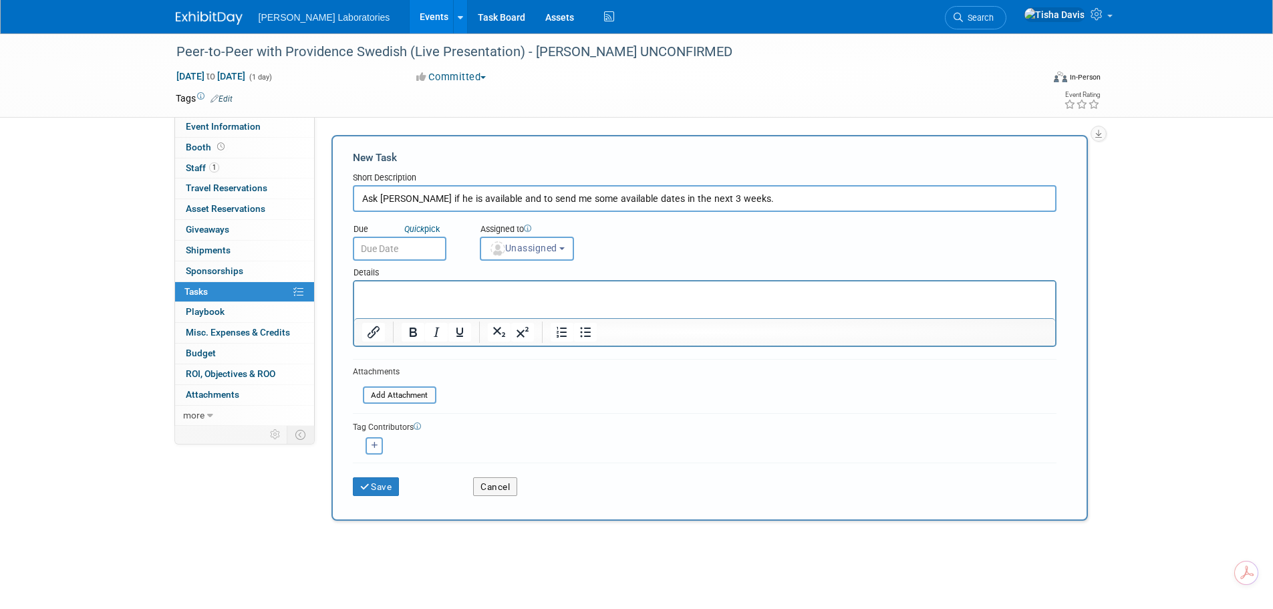
type input "Ask Dr. Mahler if he is available and to send me some available dates in the ne…"
click at [396, 249] on input "text" at bounding box center [400, 248] width 94 height 24
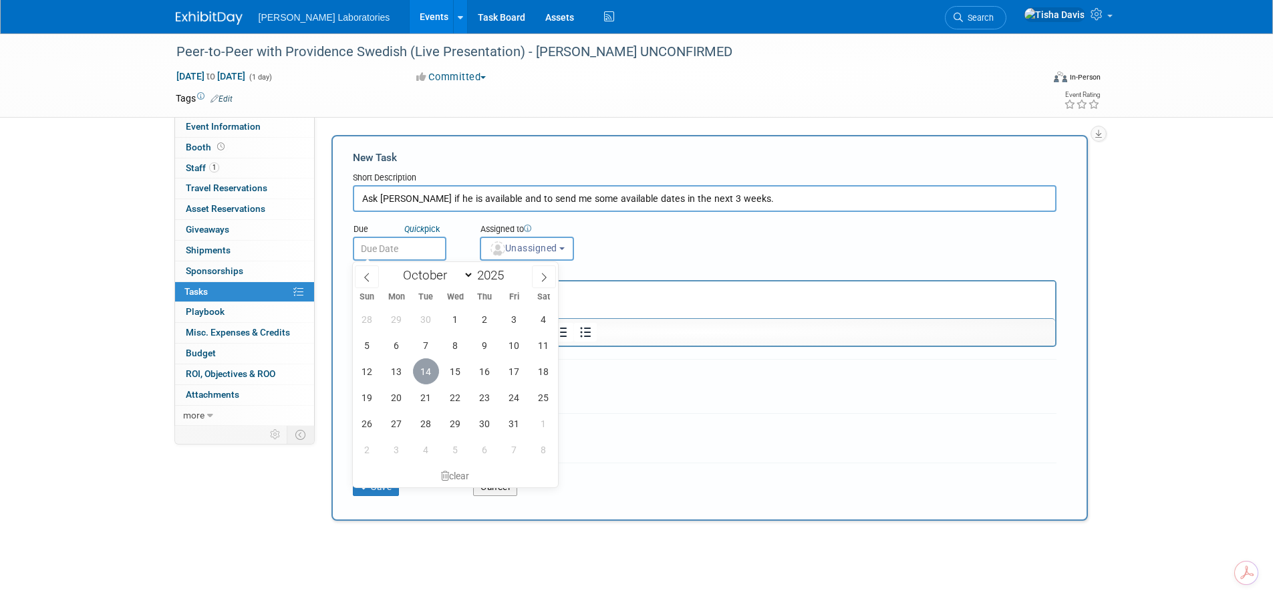
click at [424, 365] on span "14" at bounding box center [426, 371] width 26 height 26
type input "Oct 14, 2025"
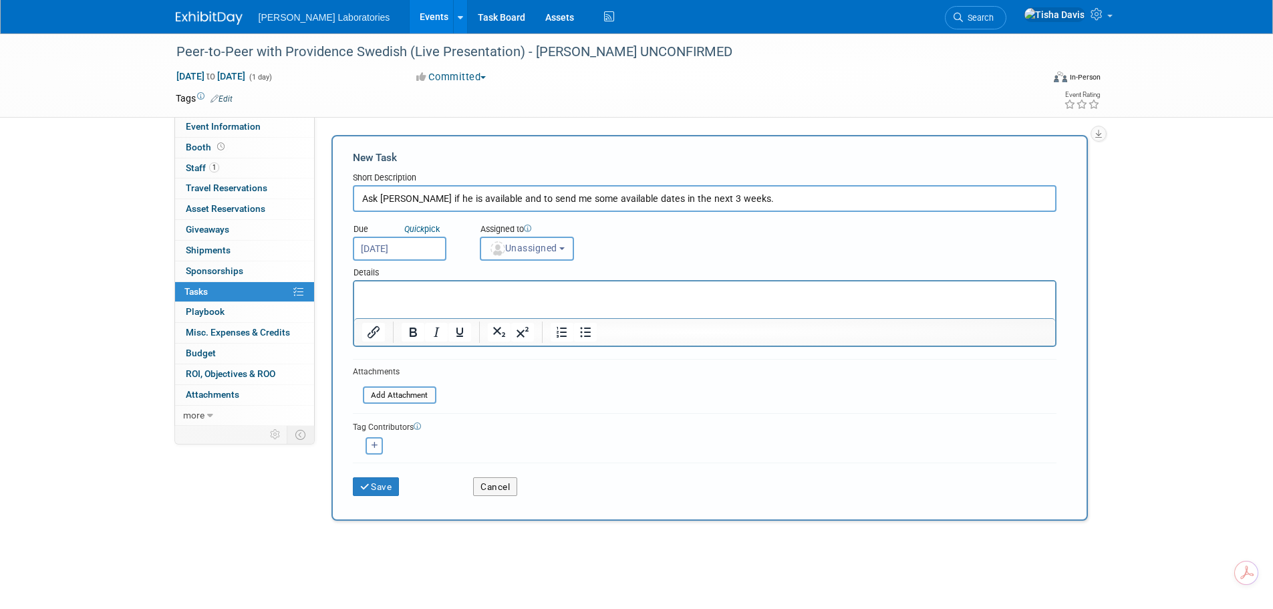
click at [538, 245] on span "Unassigned" at bounding box center [523, 248] width 68 height 11
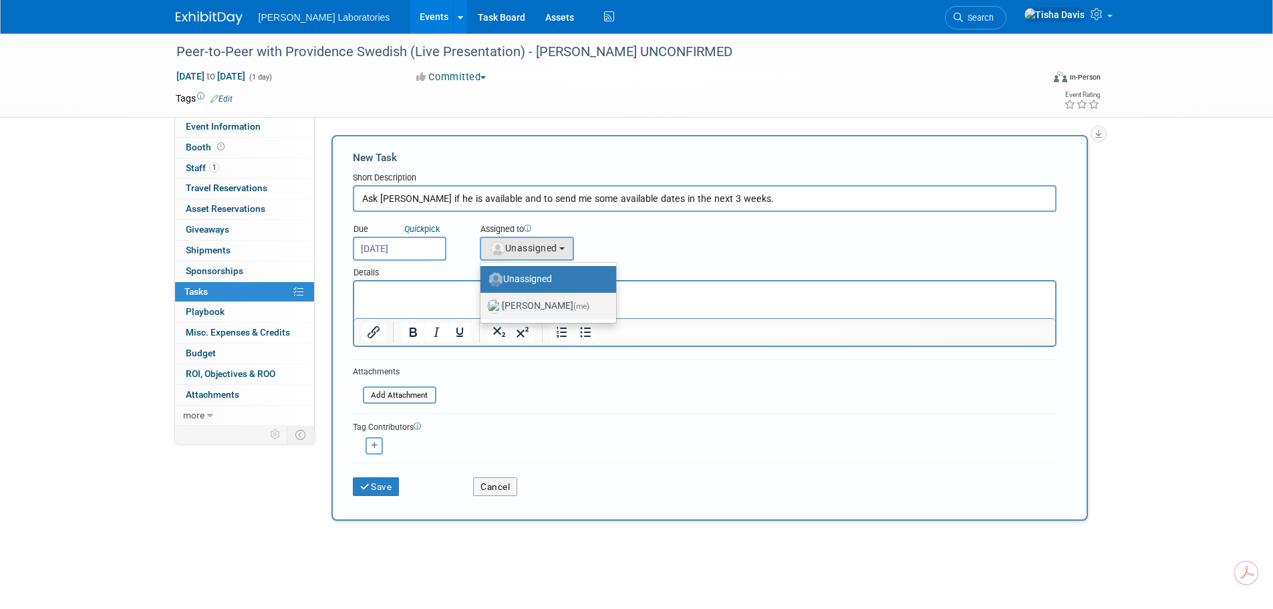
click at [527, 309] on label "Tisha Davis (me)" at bounding box center [545, 305] width 116 height 21
click at [482, 309] on input "Tisha Davis (me)" at bounding box center [478, 304] width 9 height 9
select select "2770856e-d6b1-4121-bfe1-202d7e478624"
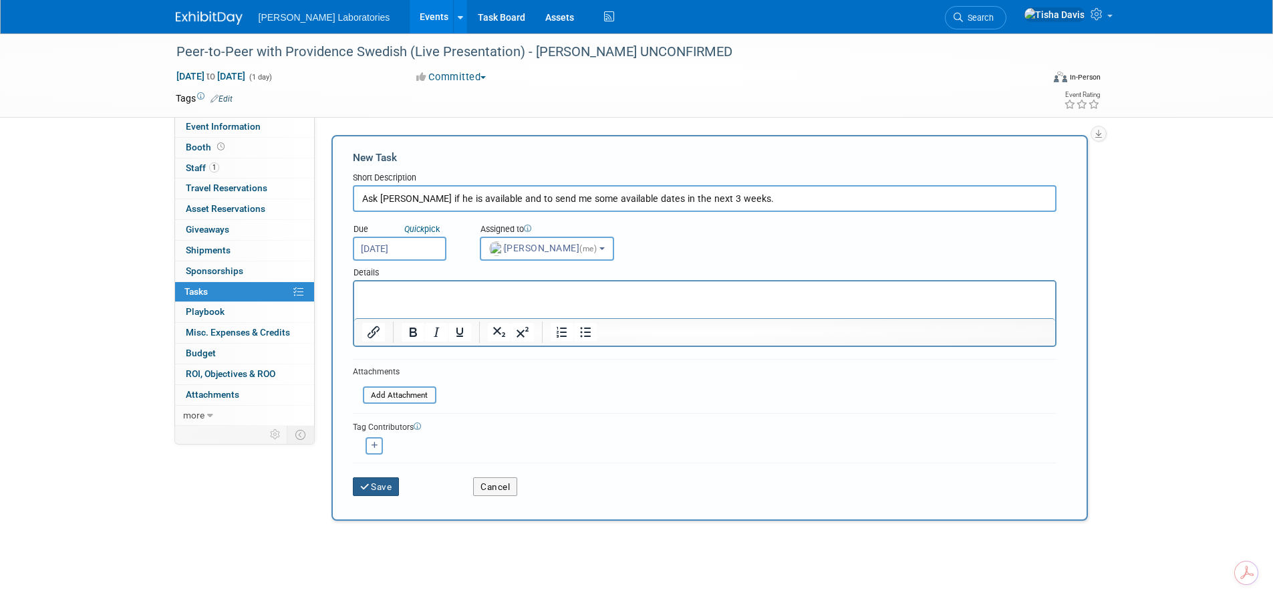
click at [385, 491] on button "Save" at bounding box center [376, 486] width 47 height 19
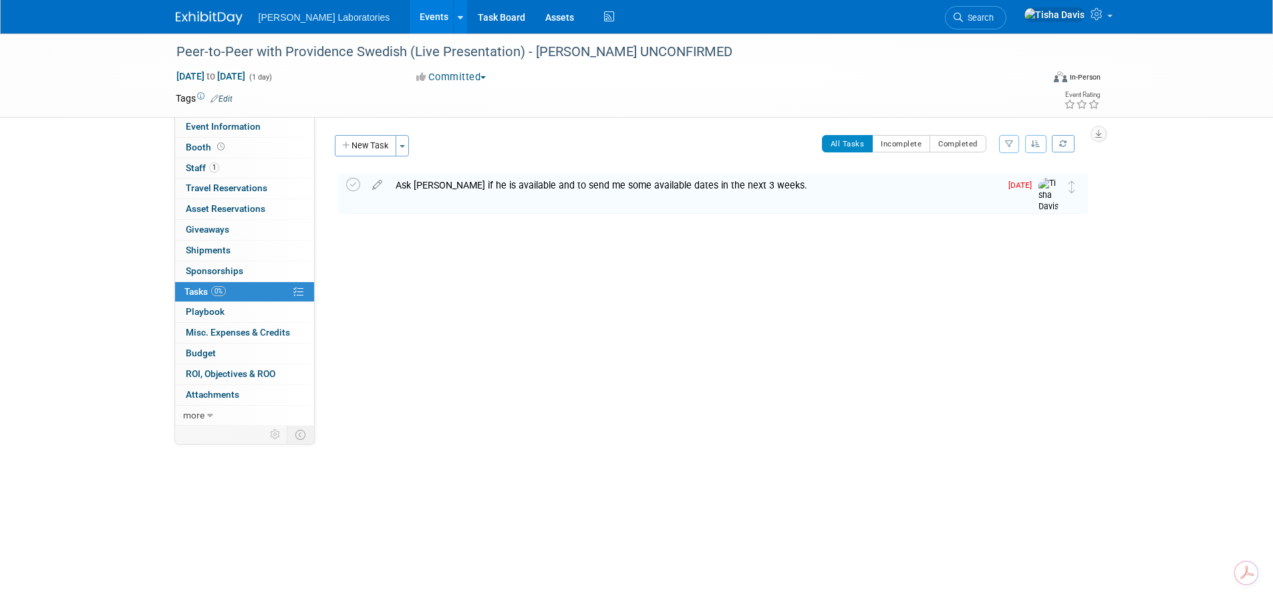
click at [410, 5] on link "Events" at bounding box center [434, 16] width 49 height 33
